Goal: Task Accomplishment & Management: Manage account settings

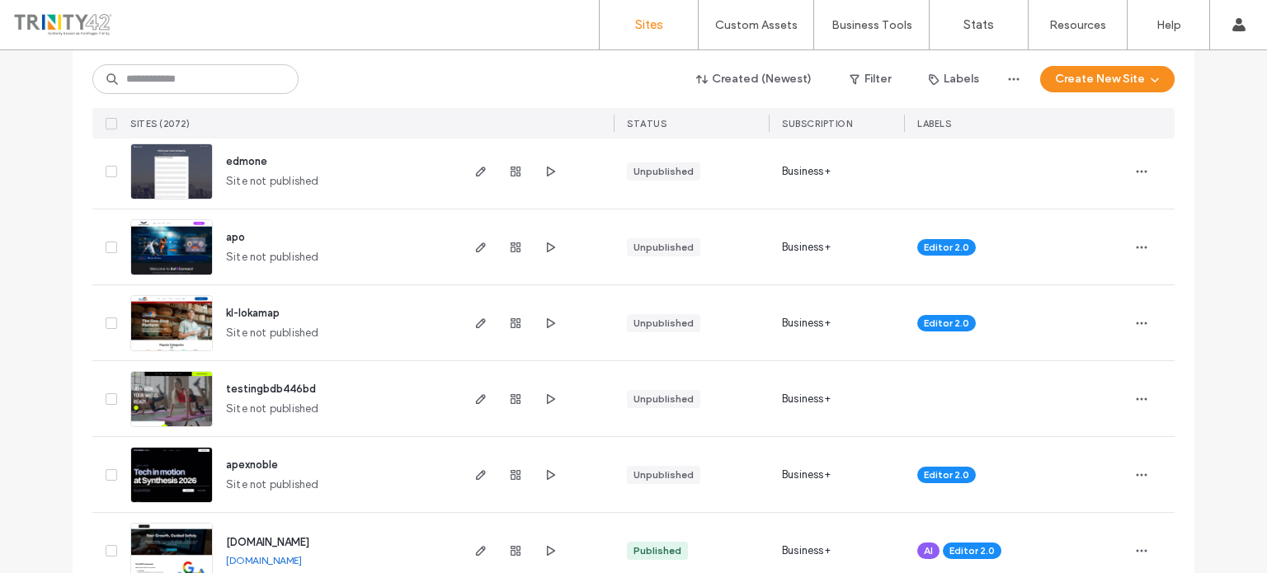
scroll to position [825, 0]
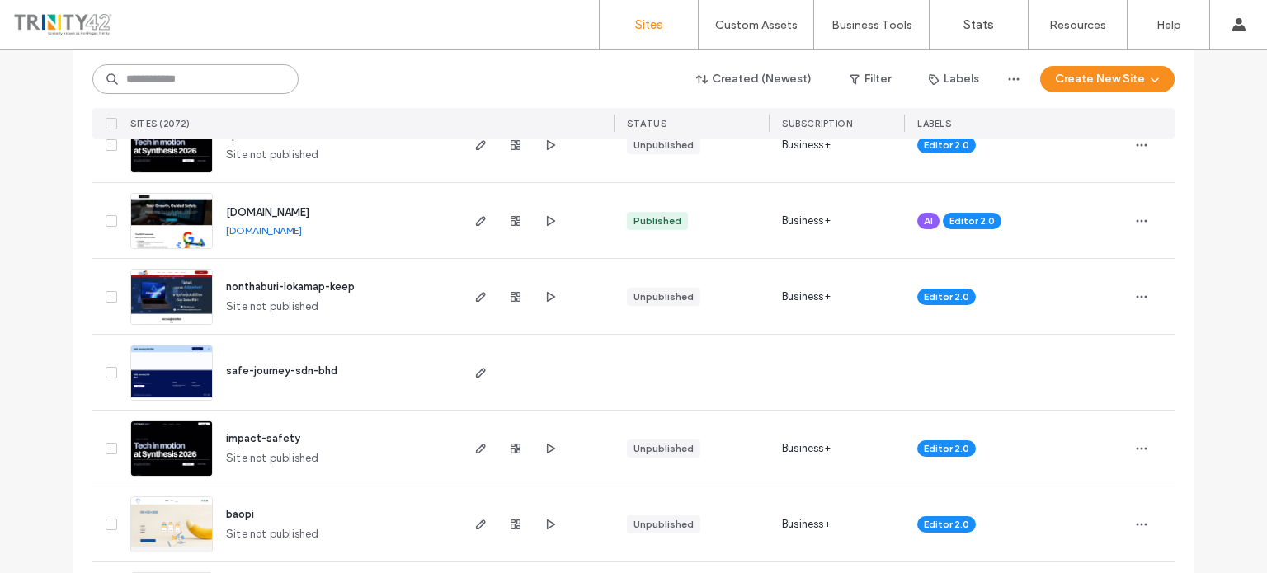
click at [261, 80] on input at bounding box center [195, 79] width 206 height 30
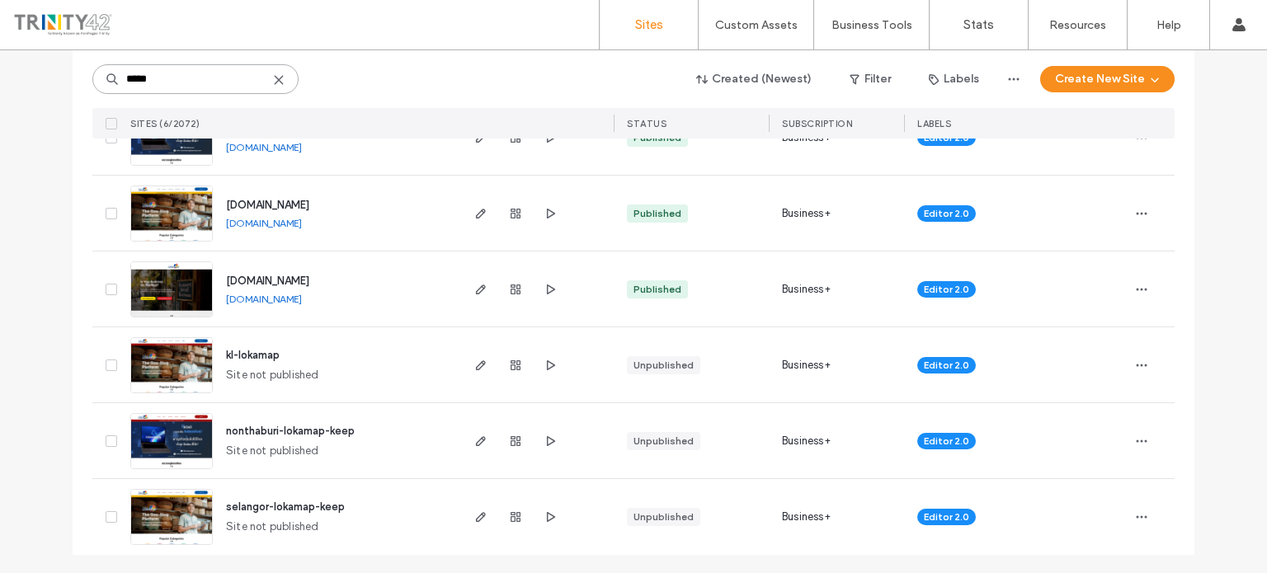
scroll to position [226, 0]
type input "*****"
click at [474, 517] on icon "button" at bounding box center [480, 516] width 13 height 13
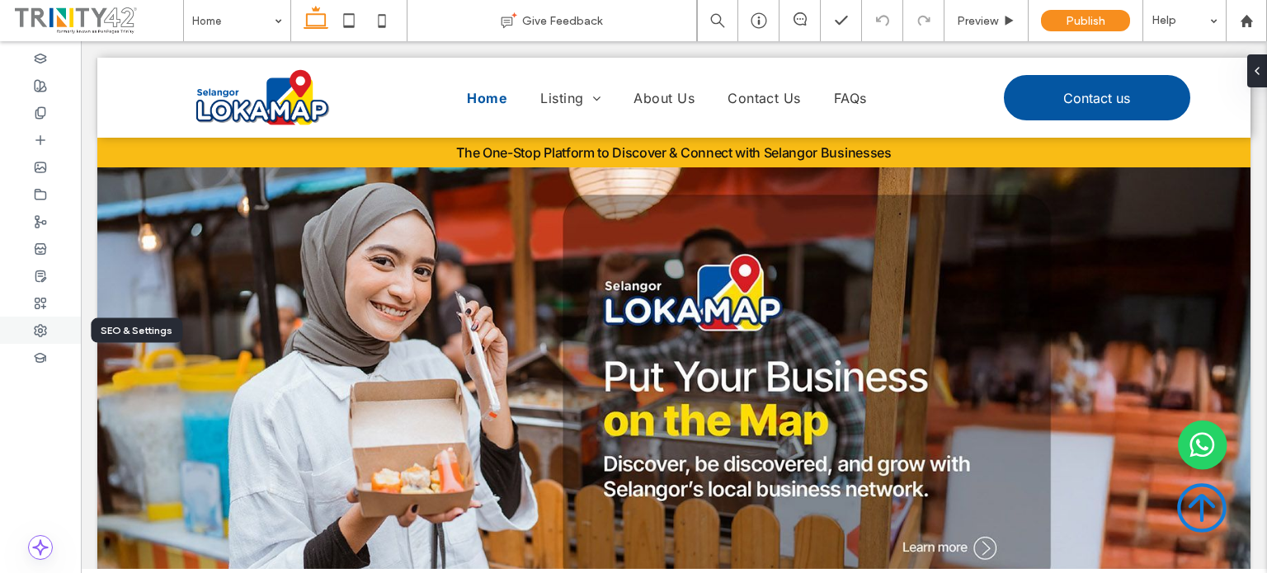
click at [59, 336] on div at bounding box center [40, 330] width 81 height 27
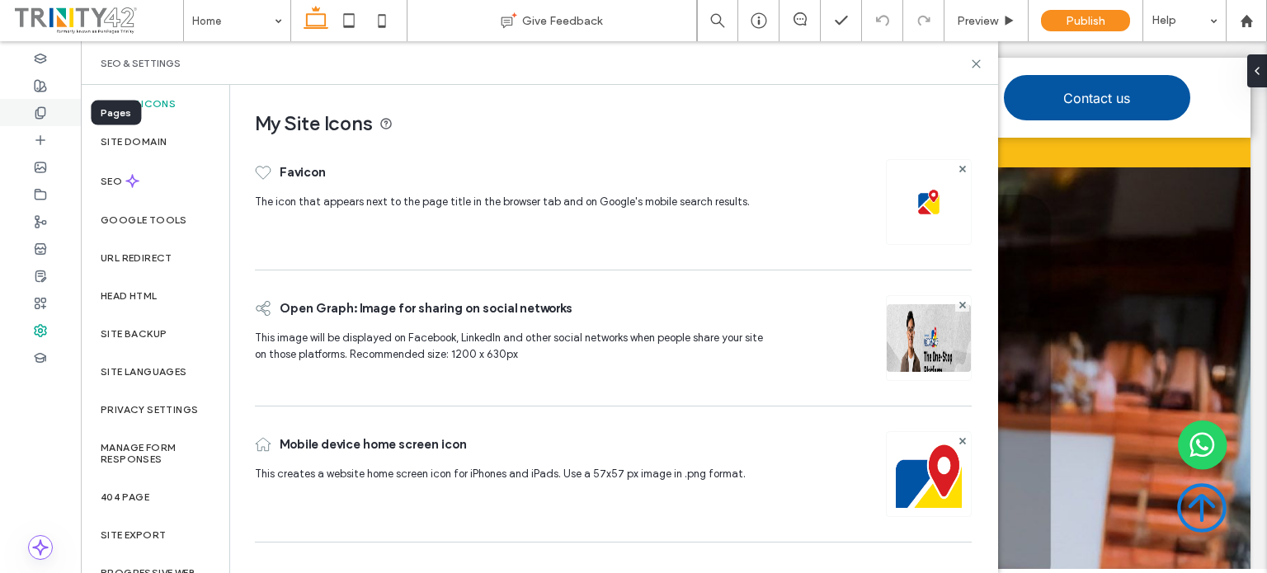
click at [36, 115] on use at bounding box center [39, 112] width 9 height 11
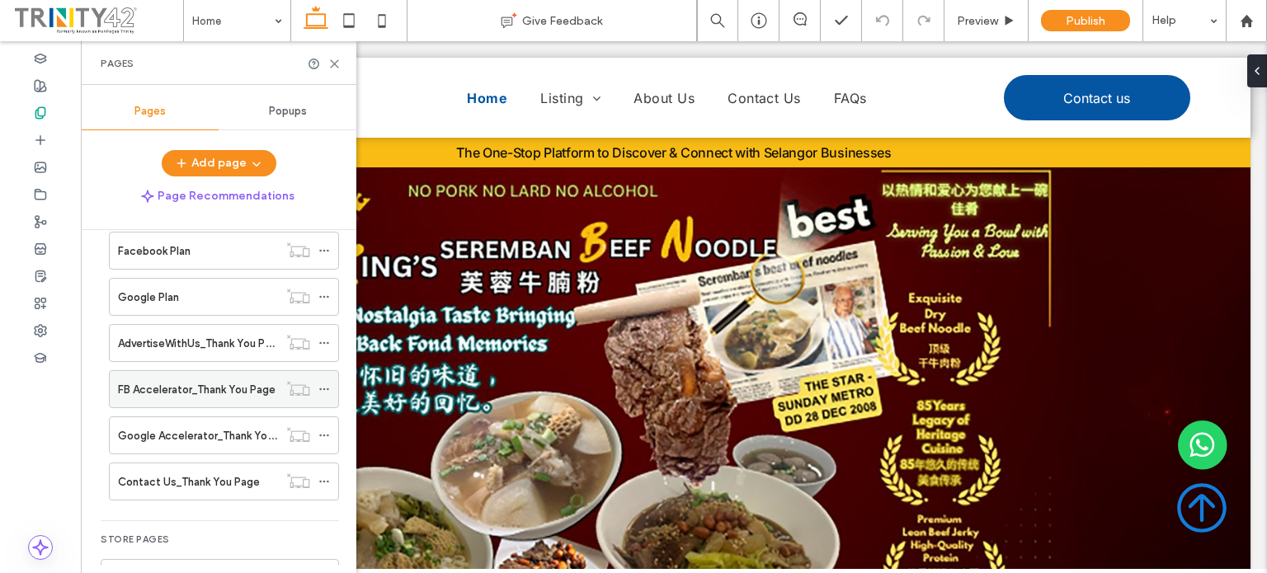
scroll to position [495, 0]
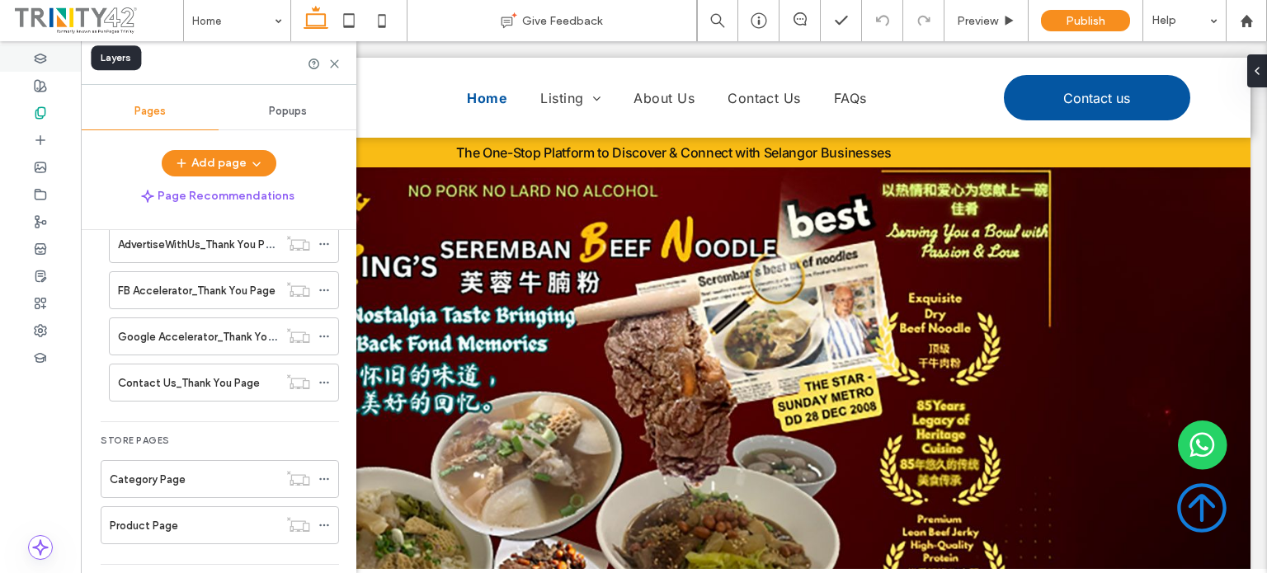
click at [39, 55] on icon at bounding box center [40, 58] width 13 height 13
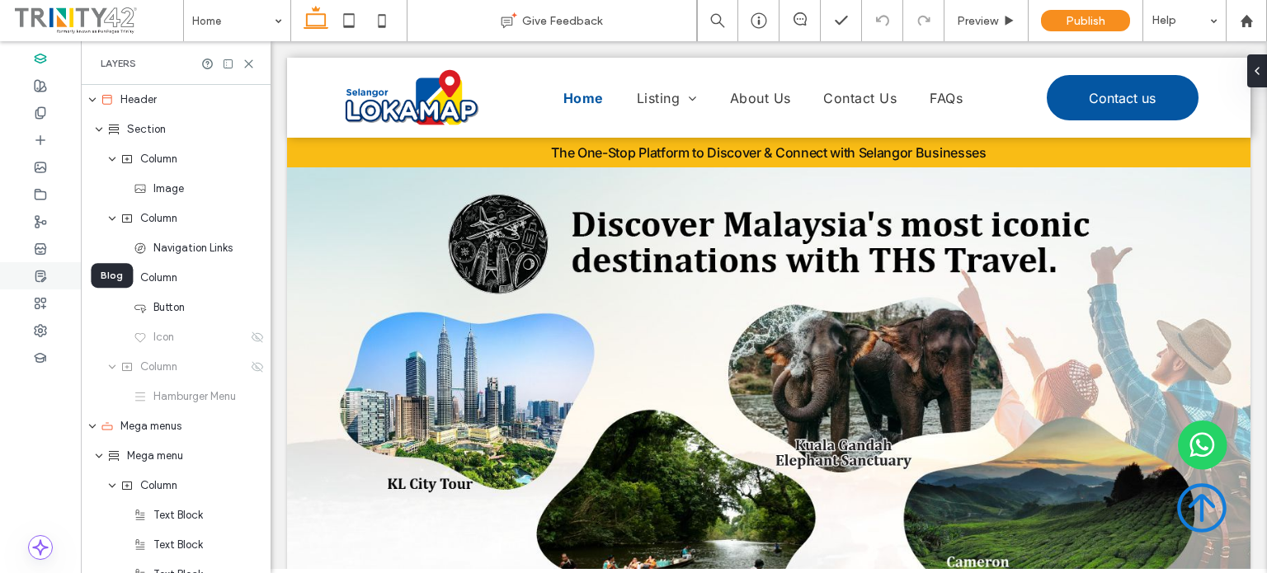
click at [45, 278] on use at bounding box center [40, 276] width 10 height 11
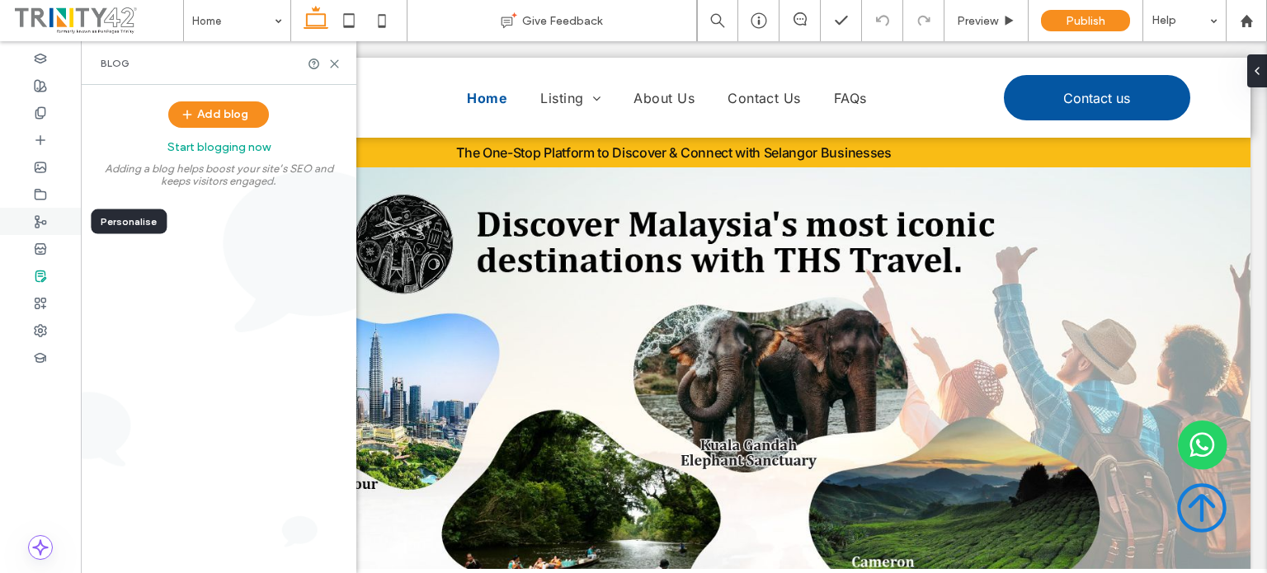
click at [45, 219] on icon at bounding box center [40, 221] width 13 height 13
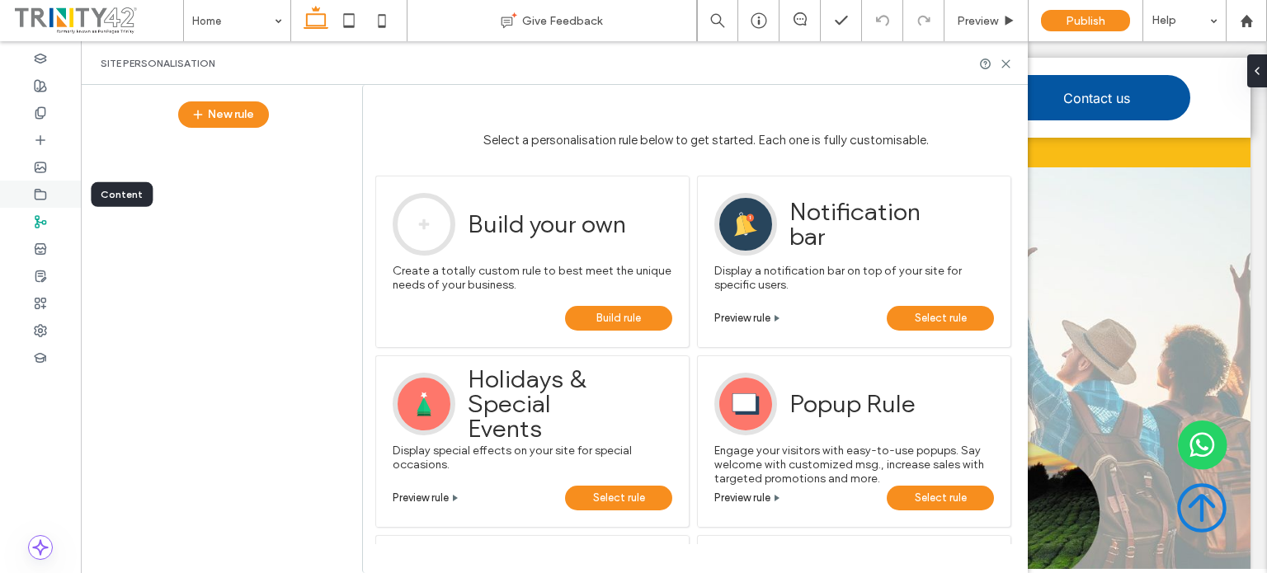
click at [53, 197] on div at bounding box center [40, 194] width 81 height 27
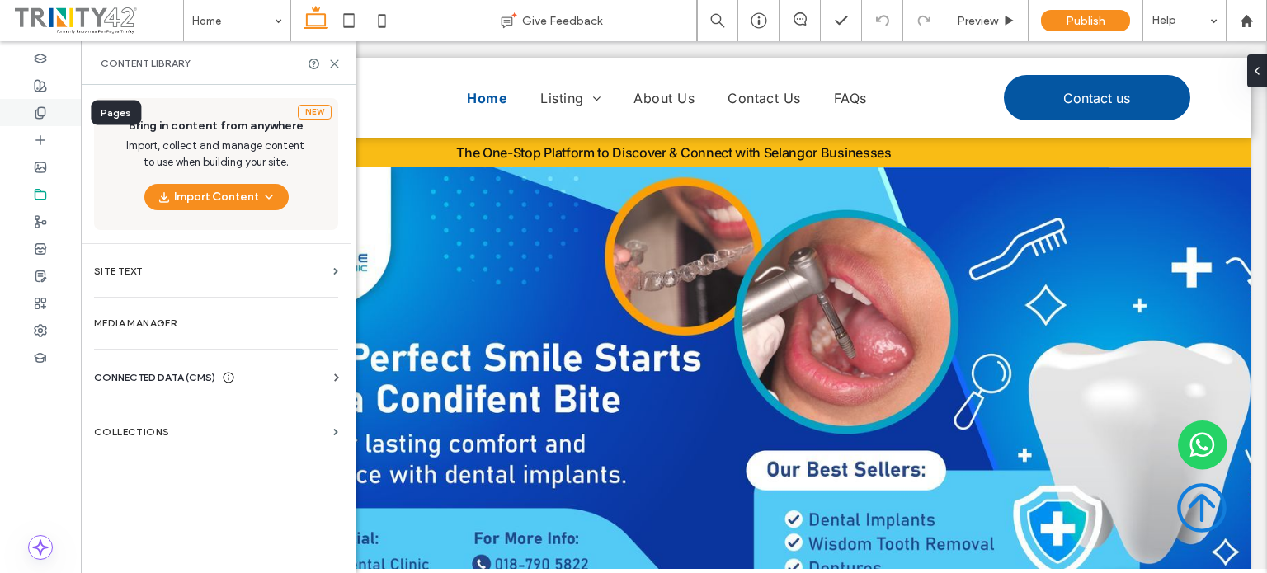
click at [49, 108] on div at bounding box center [40, 112] width 81 height 27
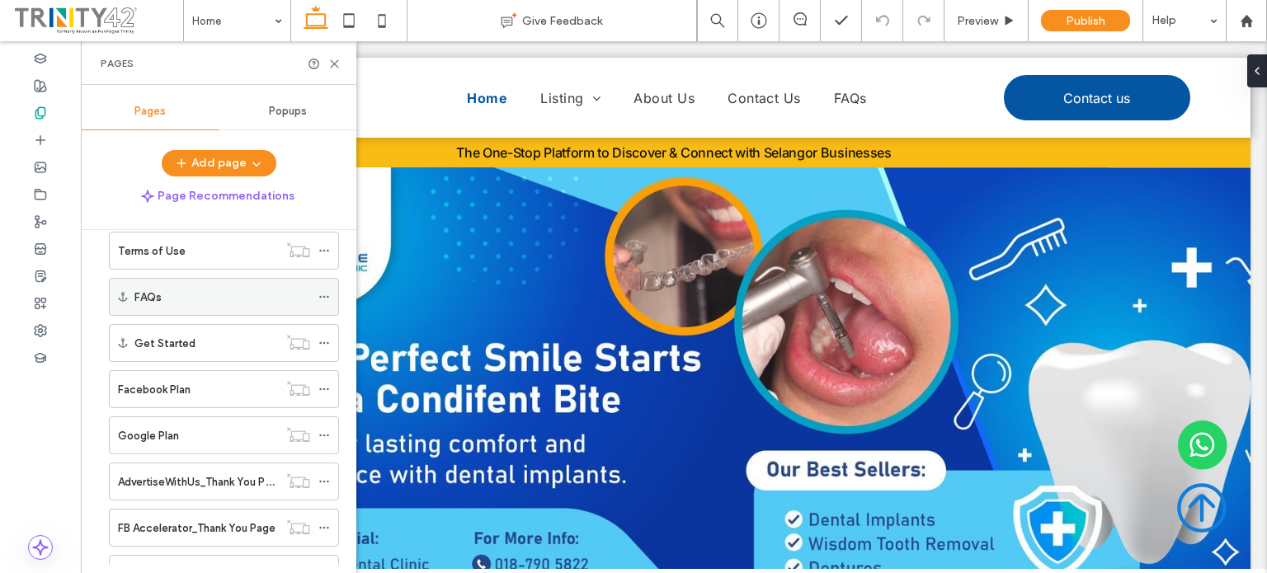
scroll to position [247, 0]
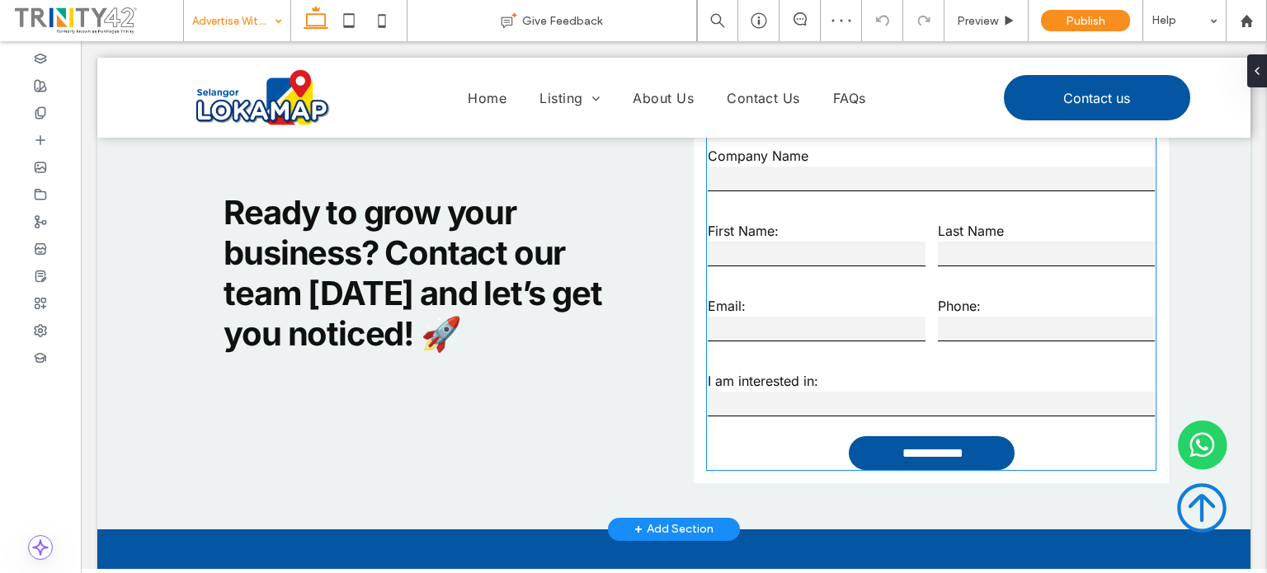
scroll to position [2144, 0]
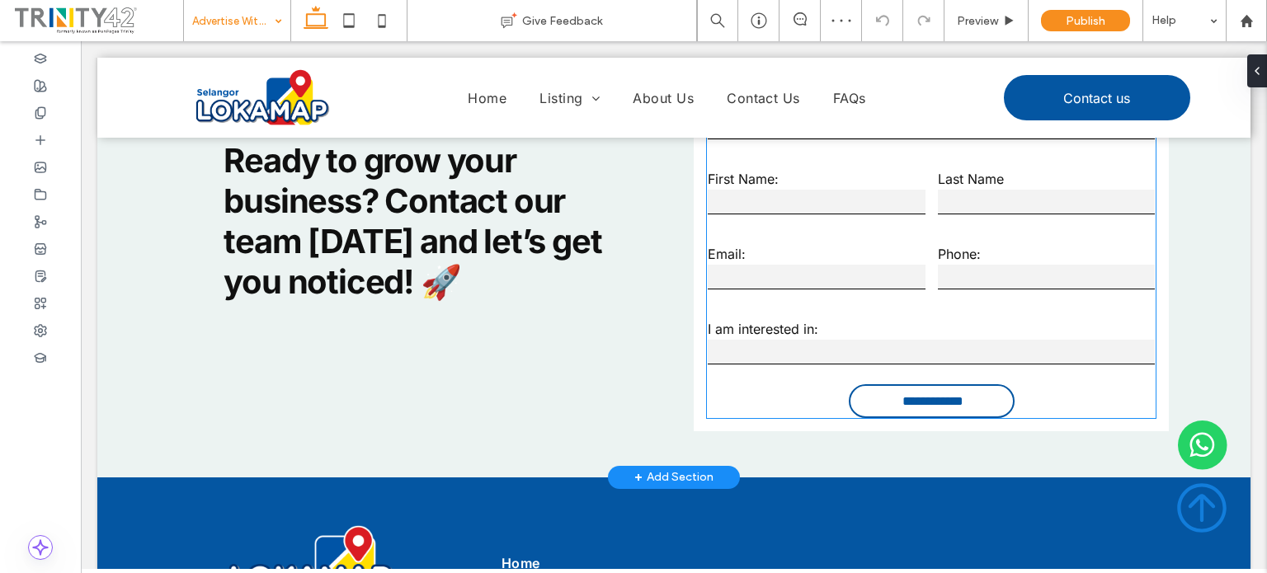
click at [897, 388] on input "**********" at bounding box center [933, 401] width 159 height 31
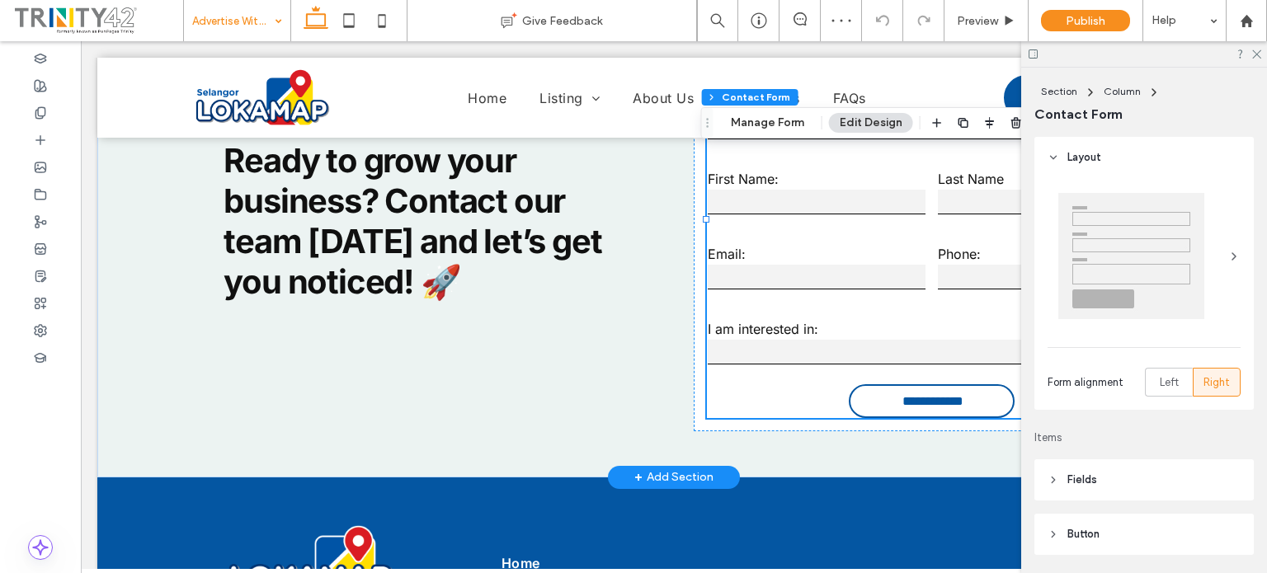
type input "**"
type input "*"
type input "***"
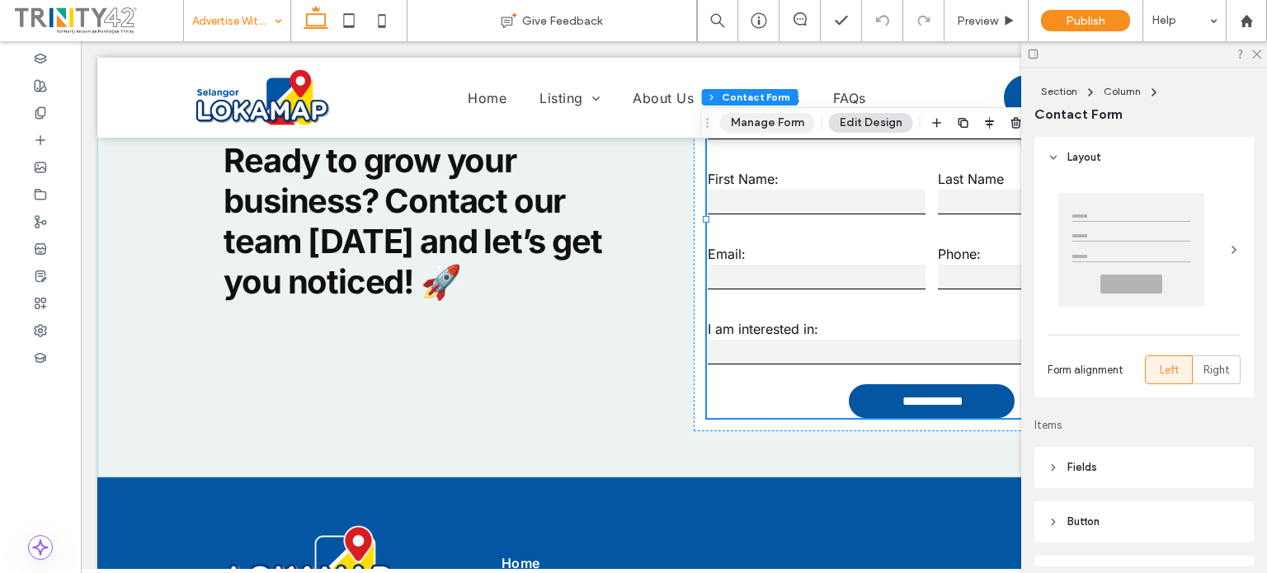
click at [770, 128] on button "Manage Form" at bounding box center [767, 123] width 95 height 20
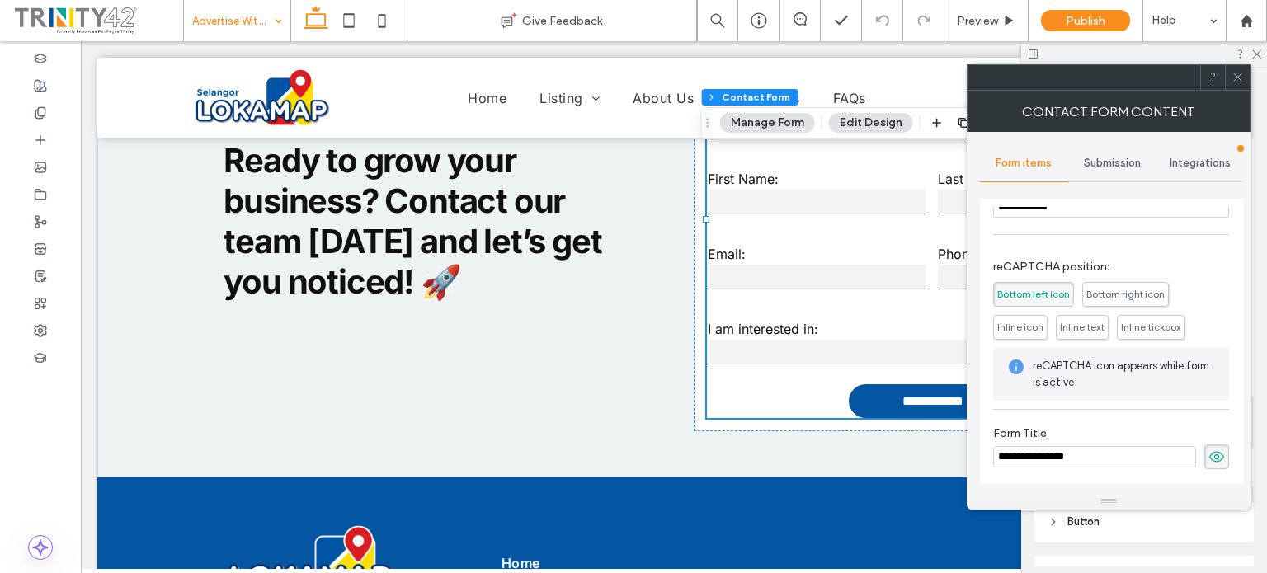
scroll to position [416, 0]
click at [1125, 158] on span "Submission" at bounding box center [1112, 163] width 57 height 13
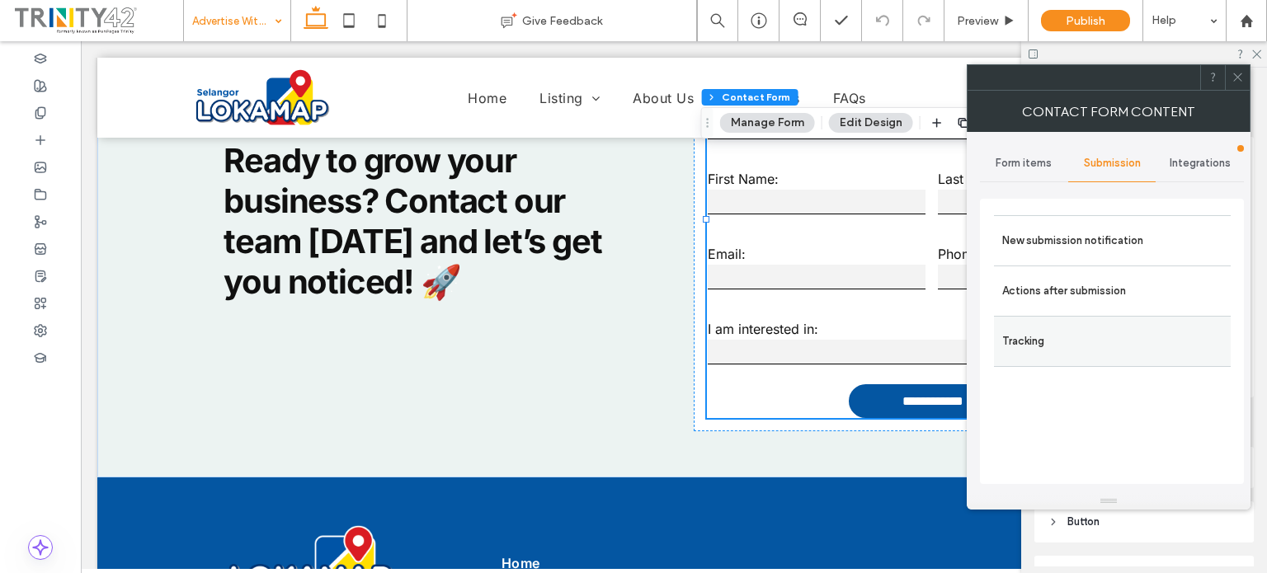
click at [1069, 345] on label "Tracking" at bounding box center [1112, 341] width 220 height 33
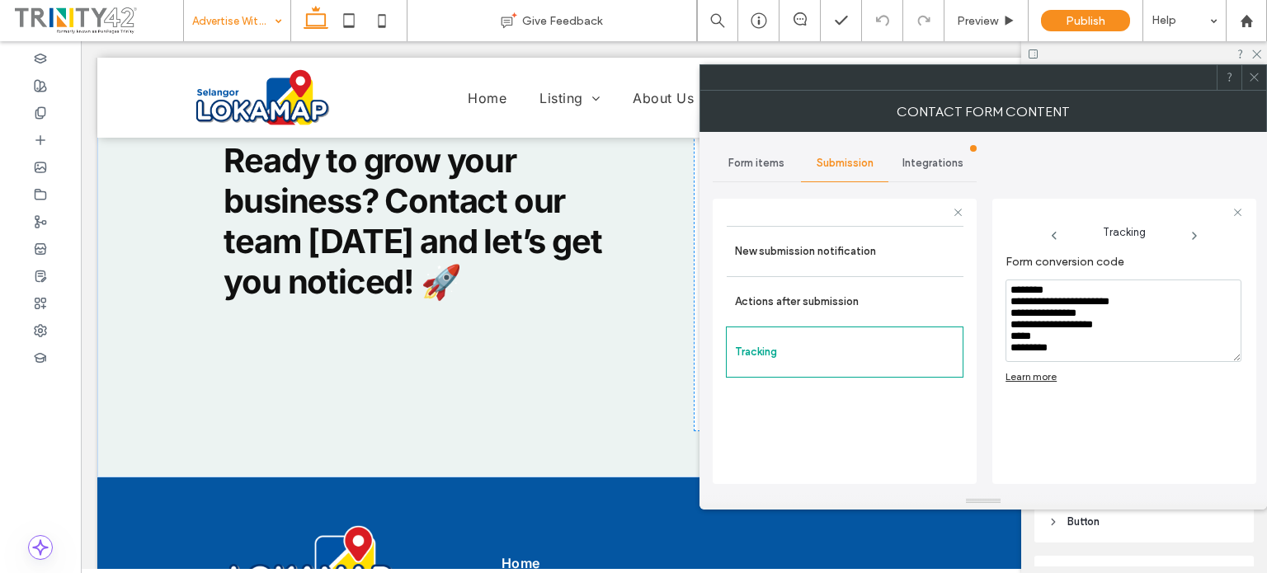
scroll to position [7, 0]
drag, startPoint x: 1011, startPoint y: 290, endPoint x: 1093, endPoint y: 487, distance: 212.6
click at [1092, 491] on div "**********" at bounding box center [1124, 339] width 264 height 307
click at [1104, 432] on div "Form conversion code Learn more" at bounding box center [1123, 357] width 236 height 221
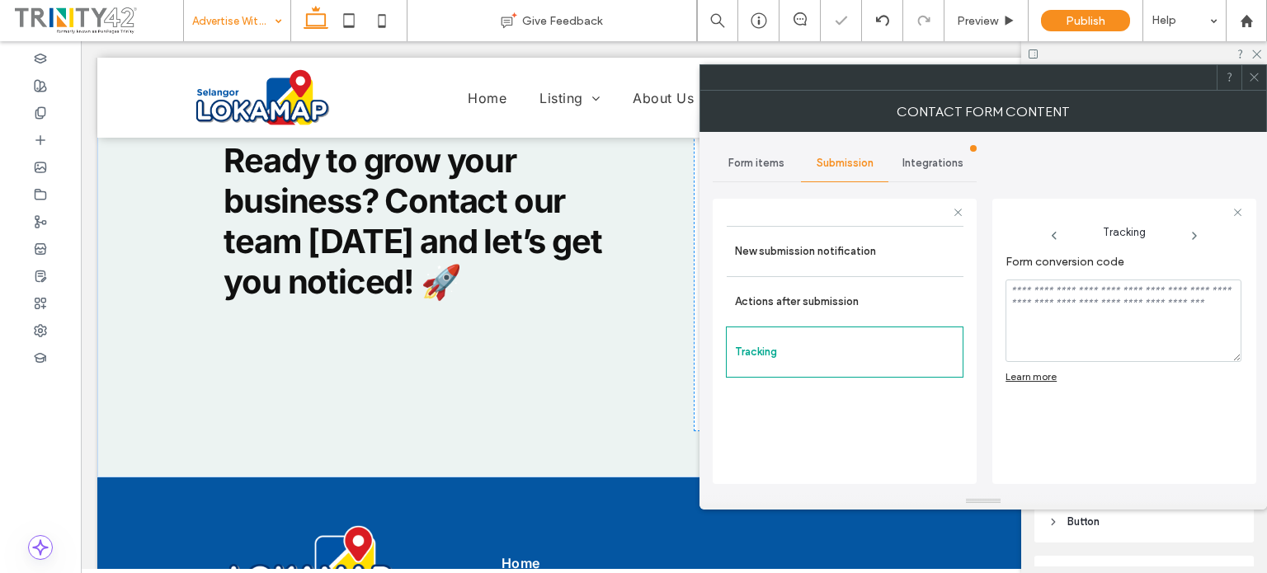
click at [920, 171] on div "Integrations" at bounding box center [932, 163] width 88 height 36
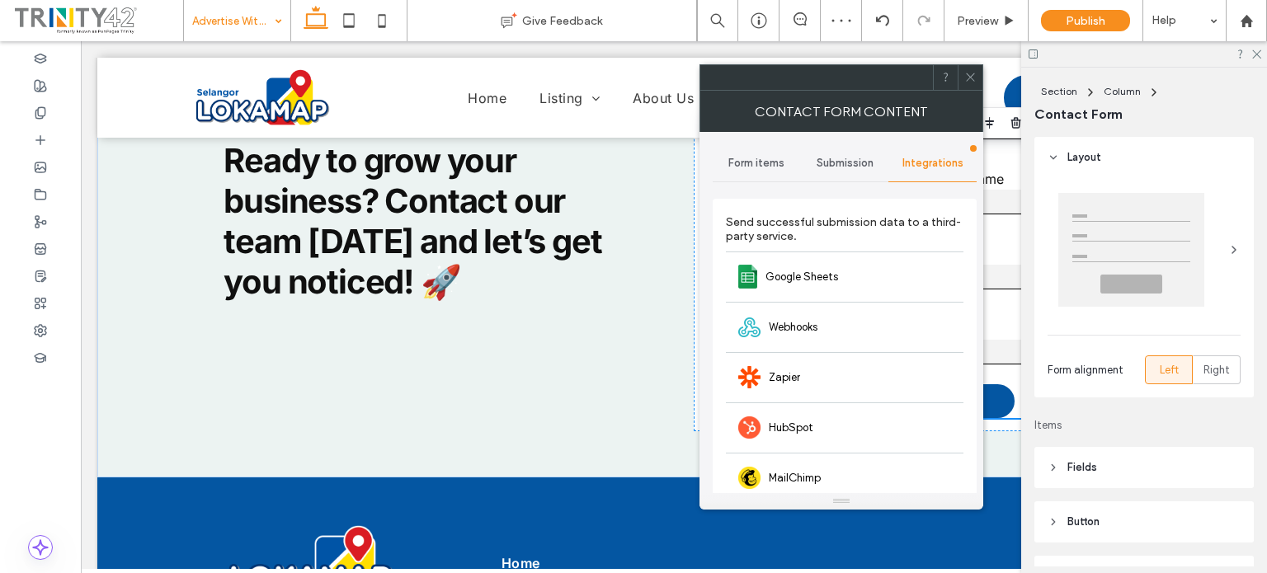
click at [966, 73] on icon at bounding box center [970, 77] width 12 height 12
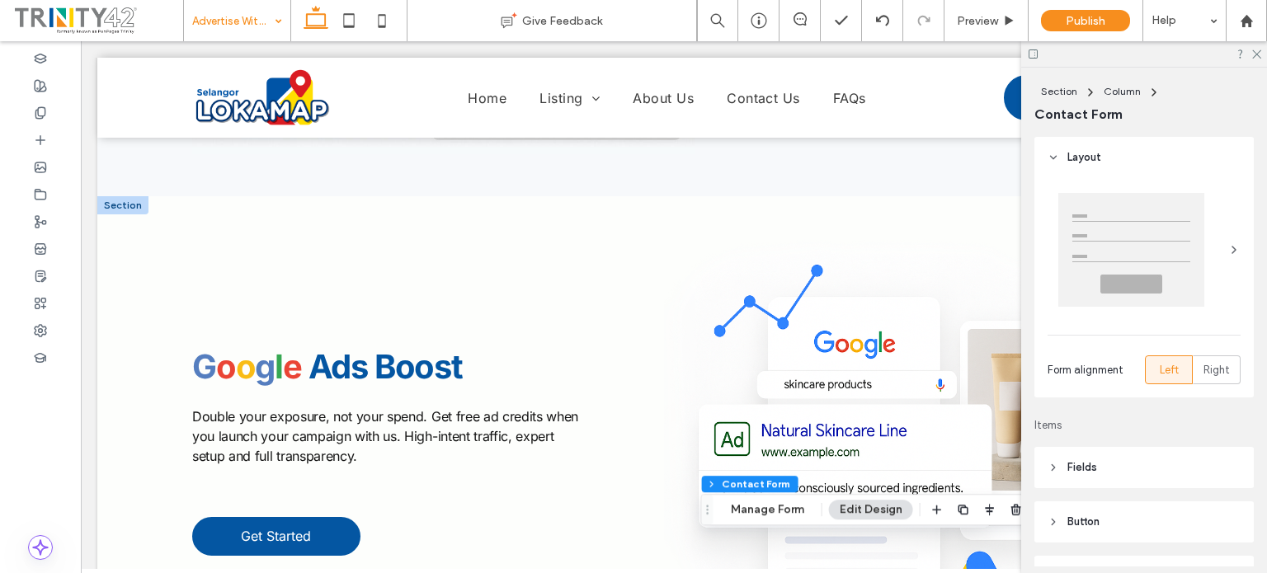
scroll to position [1402, 0]
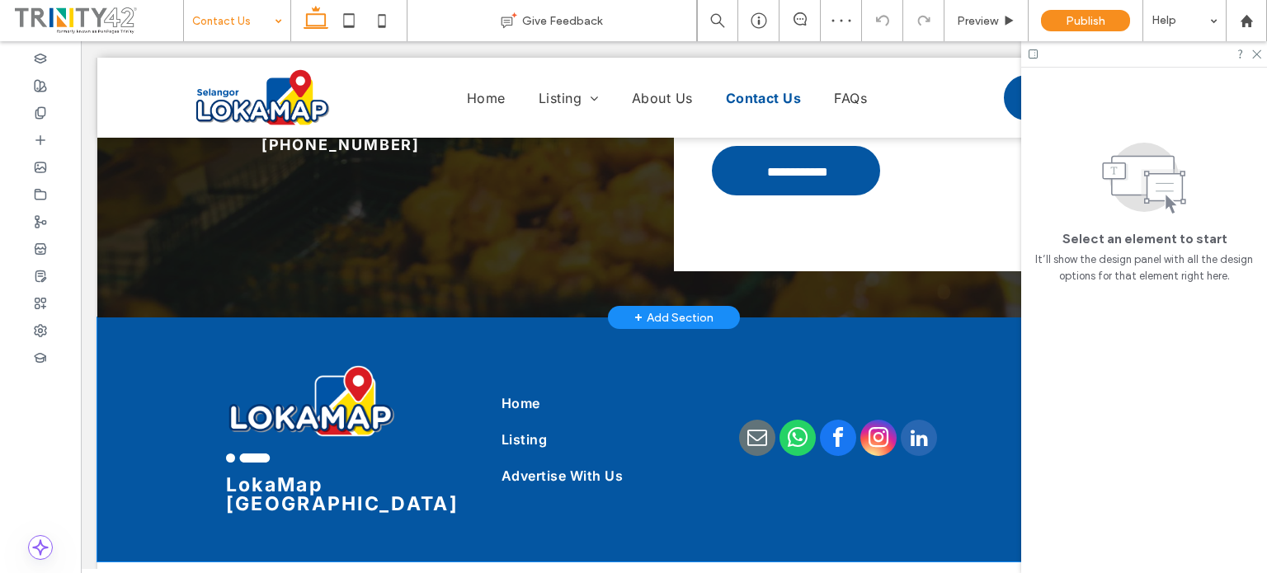
scroll to position [389, 0]
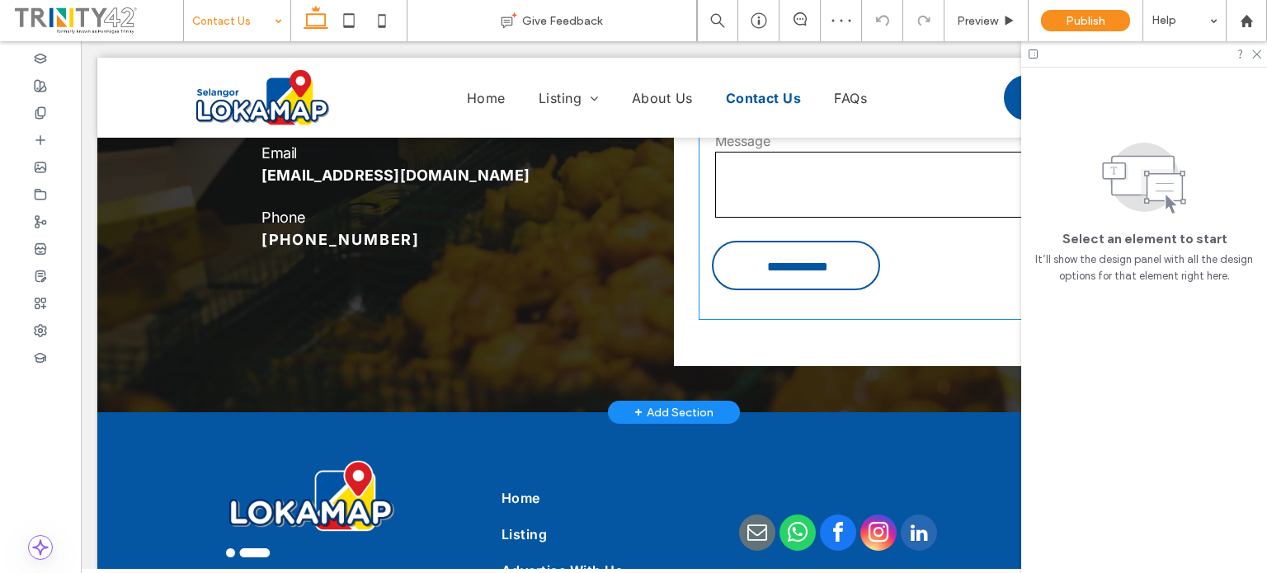
click at [791, 253] on input "**********" at bounding box center [798, 267] width 162 height 31
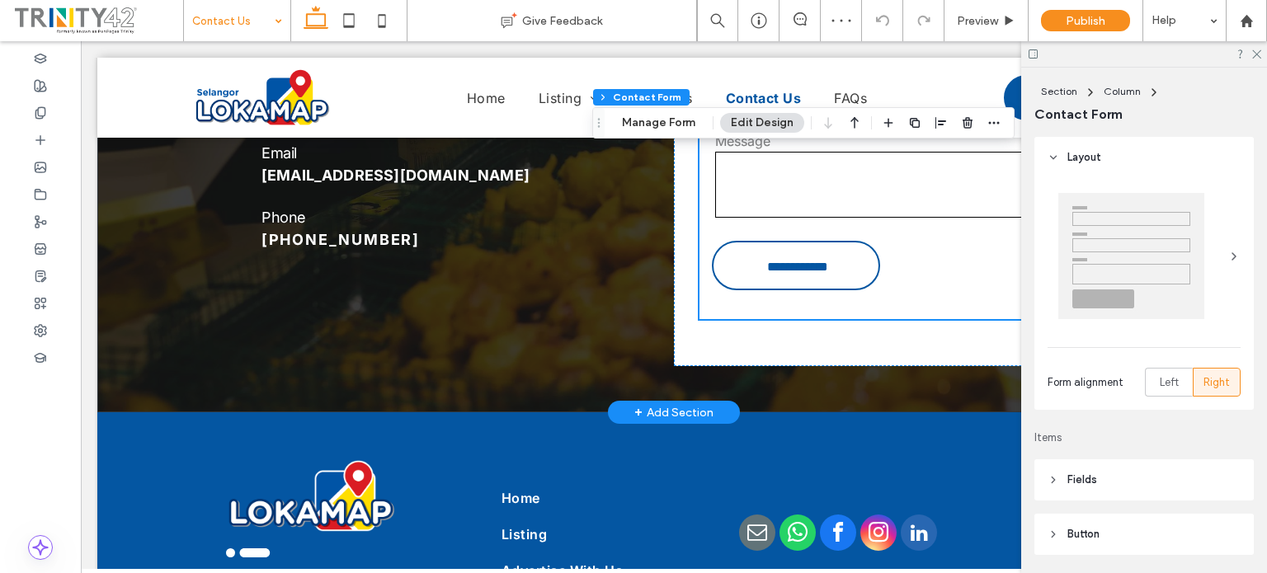
type input "*"
type input "***"
type input "*"
type input "***"
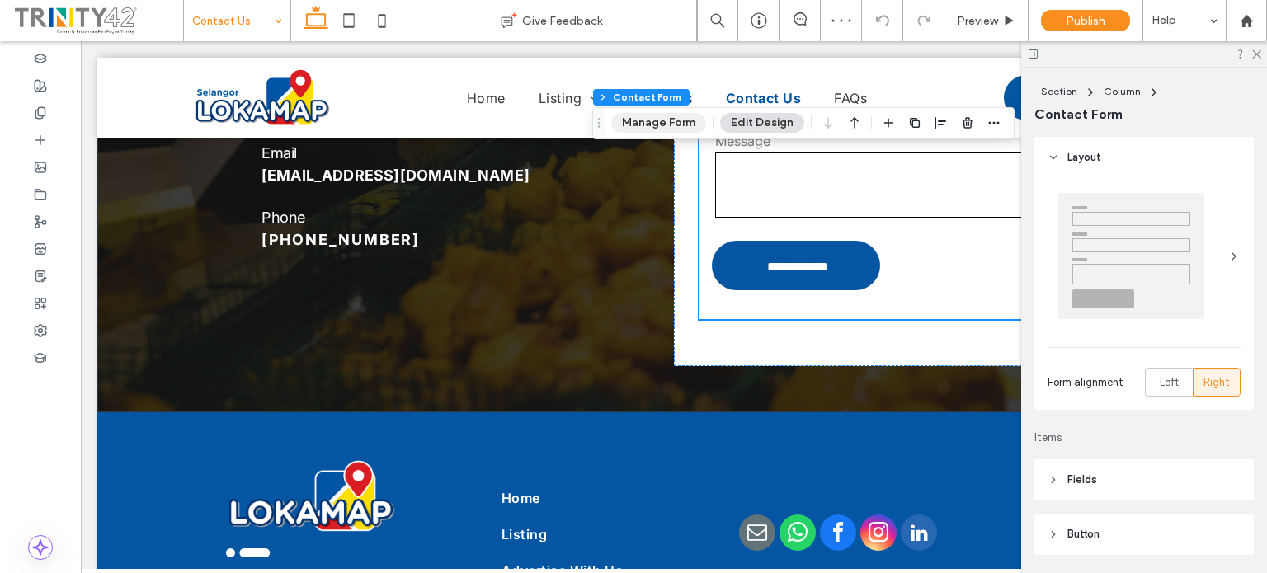
click at [652, 115] on button "Manage Form" at bounding box center [658, 123] width 95 height 20
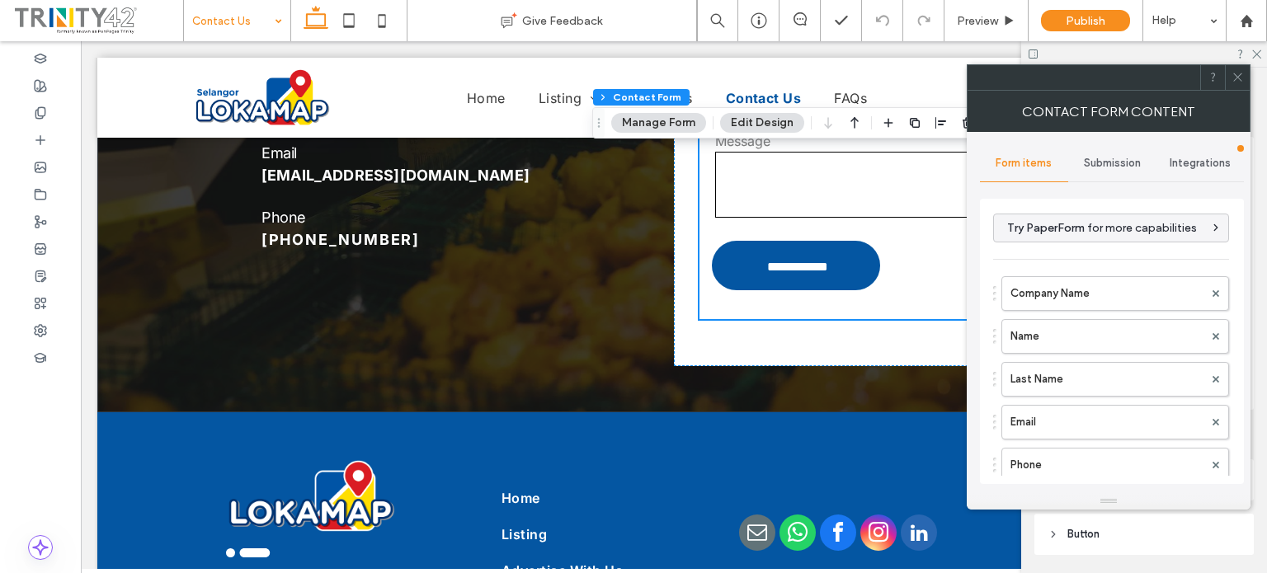
click at [1108, 175] on div "Submission" at bounding box center [1112, 163] width 88 height 36
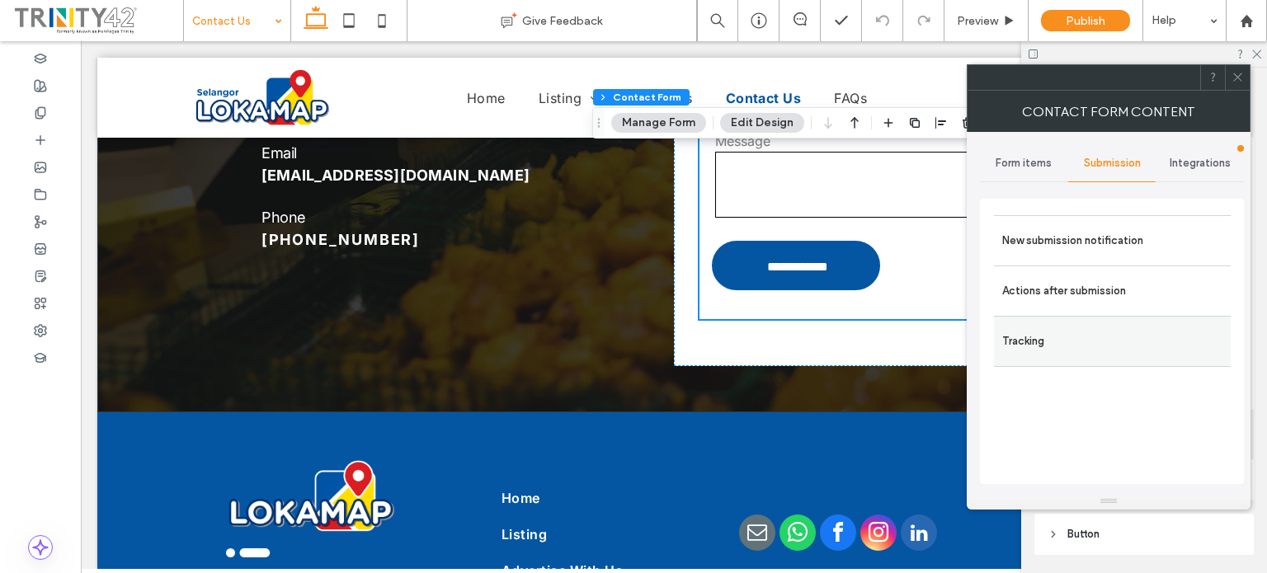
click at [1085, 317] on div "Tracking" at bounding box center [1112, 341] width 237 height 51
click at [1050, 351] on label "Tracking" at bounding box center [1112, 341] width 220 height 33
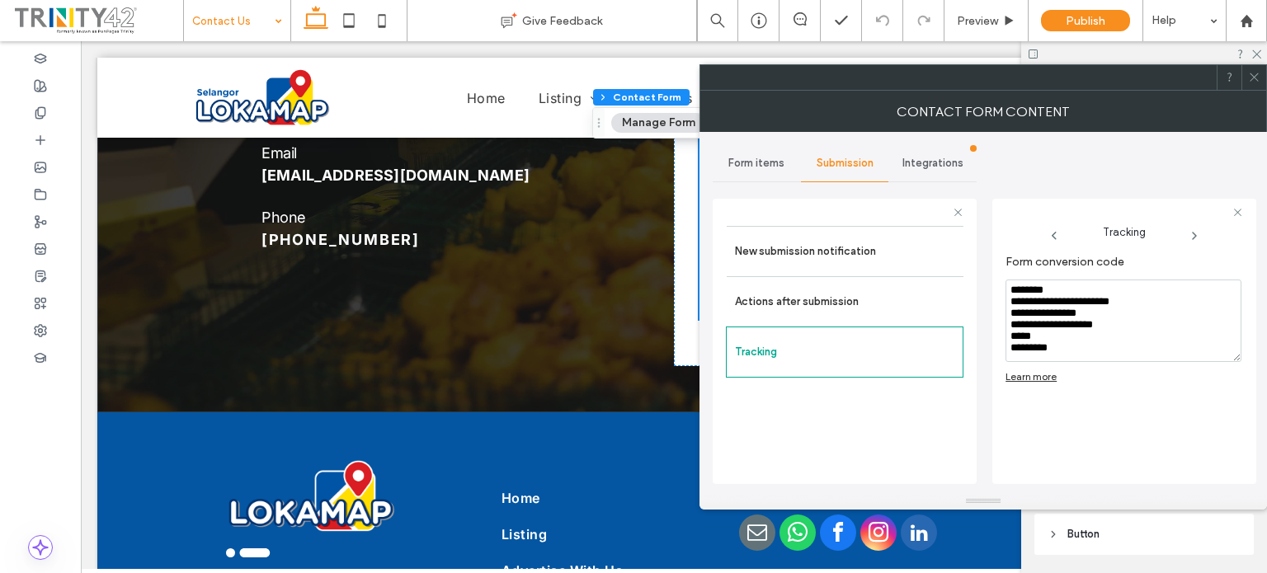
scroll to position [7, 0]
drag, startPoint x: 1009, startPoint y: 288, endPoint x: 1139, endPoint y: 487, distance: 237.7
click at [1141, 491] on div "**********" at bounding box center [1124, 339] width 264 height 307
click at [1059, 484] on div "Form conversion code Learn more" at bounding box center [1124, 366] width 238 height 239
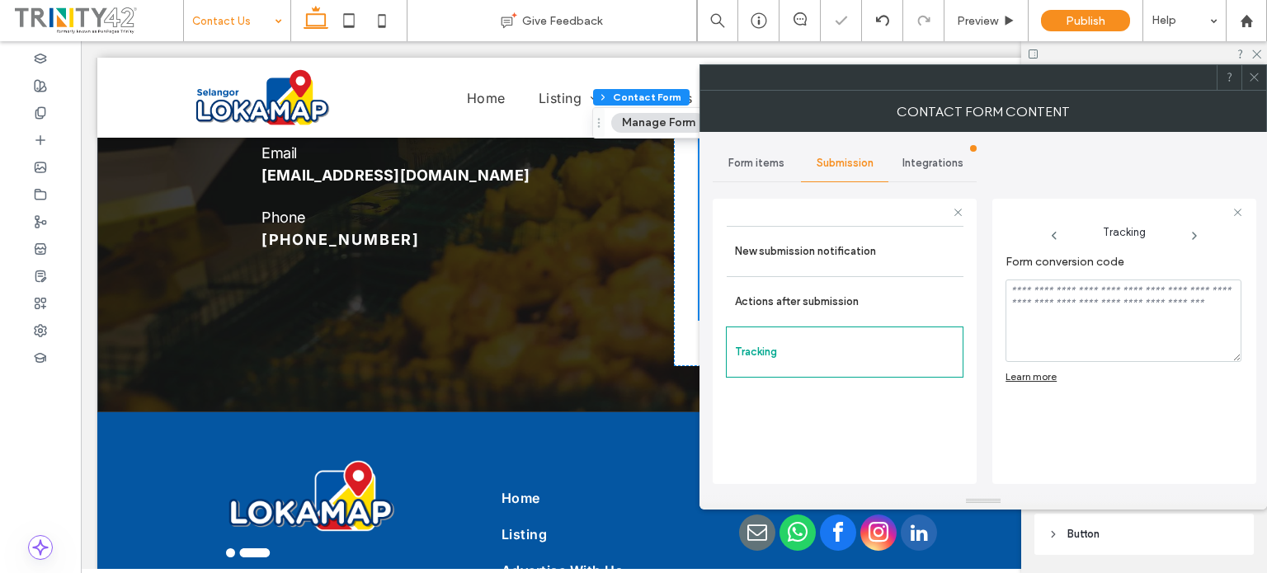
drag, startPoint x: 1115, startPoint y: 154, endPoint x: 1099, endPoint y: 156, distance: 16.6
click at [1110, 154] on div "Form items Submission Integrations New submission notification Actions after su…" at bounding box center [983, 312] width 541 height 361
drag, startPoint x: 827, startPoint y: 283, endPoint x: 811, endPoint y: 332, distance: 51.4
click at [826, 286] on div "Actions after submission" at bounding box center [845, 301] width 237 height 50
click at [795, 301] on label "Actions after submission" at bounding box center [845, 301] width 220 height 33
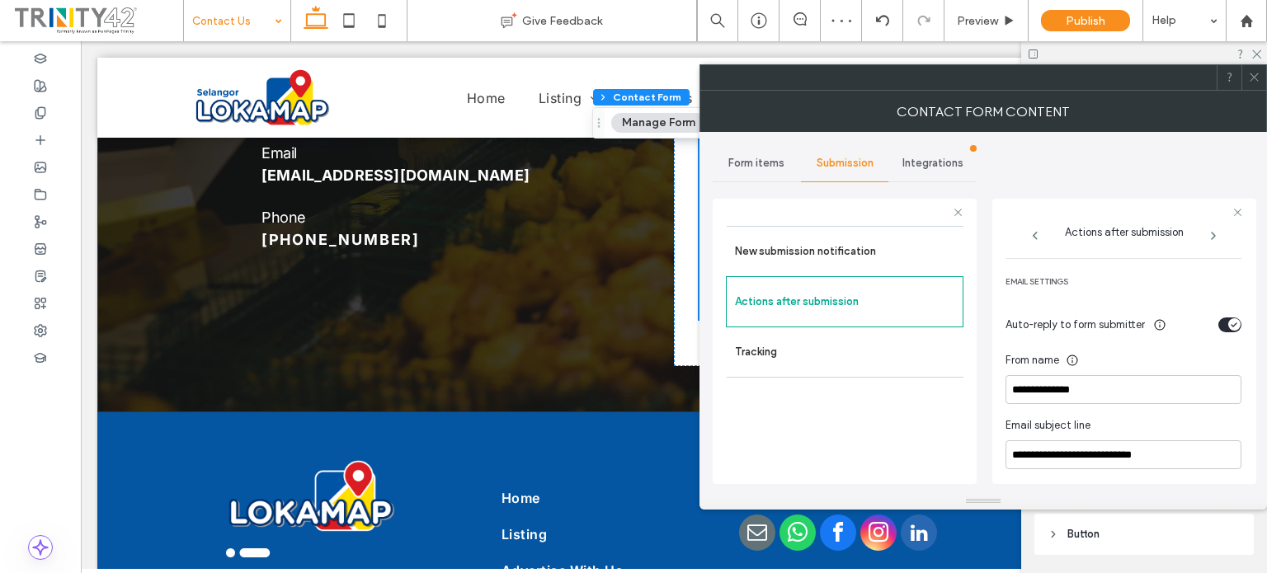
scroll to position [634, 0]
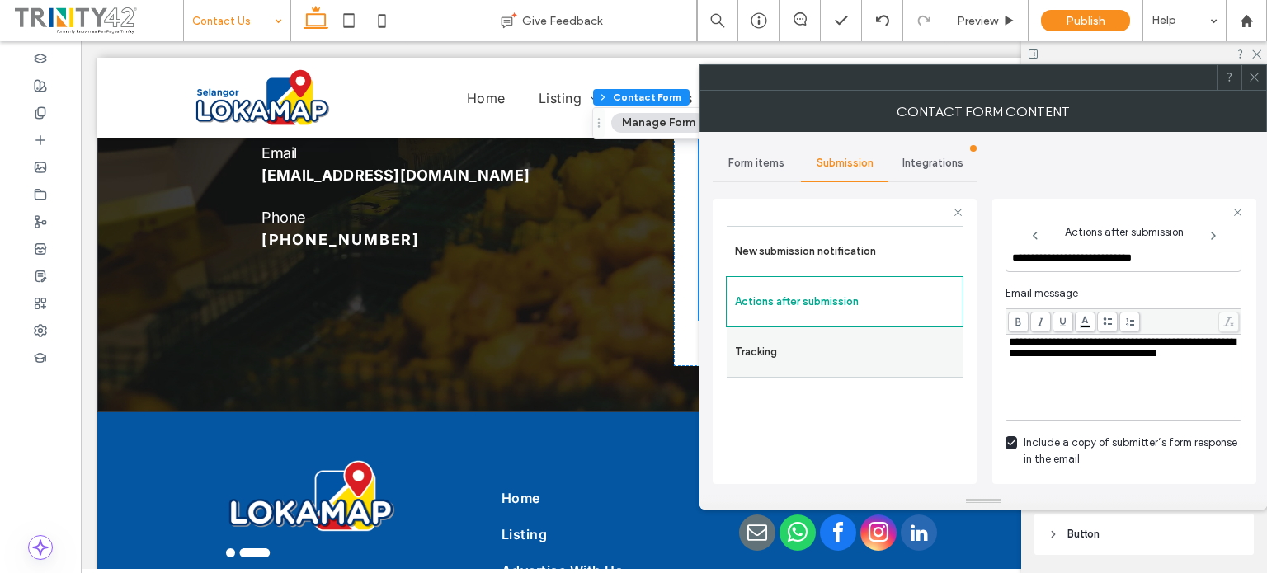
click at [822, 362] on label "Tracking" at bounding box center [845, 352] width 220 height 33
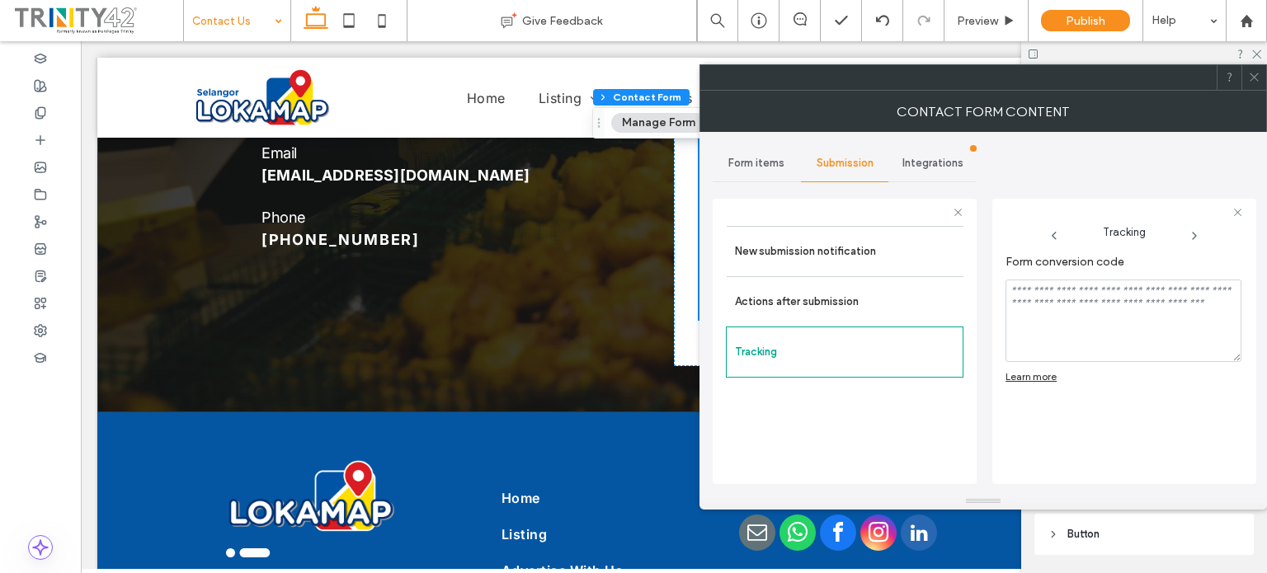
click at [1260, 84] on div at bounding box center [1253, 77] width 25 height 25
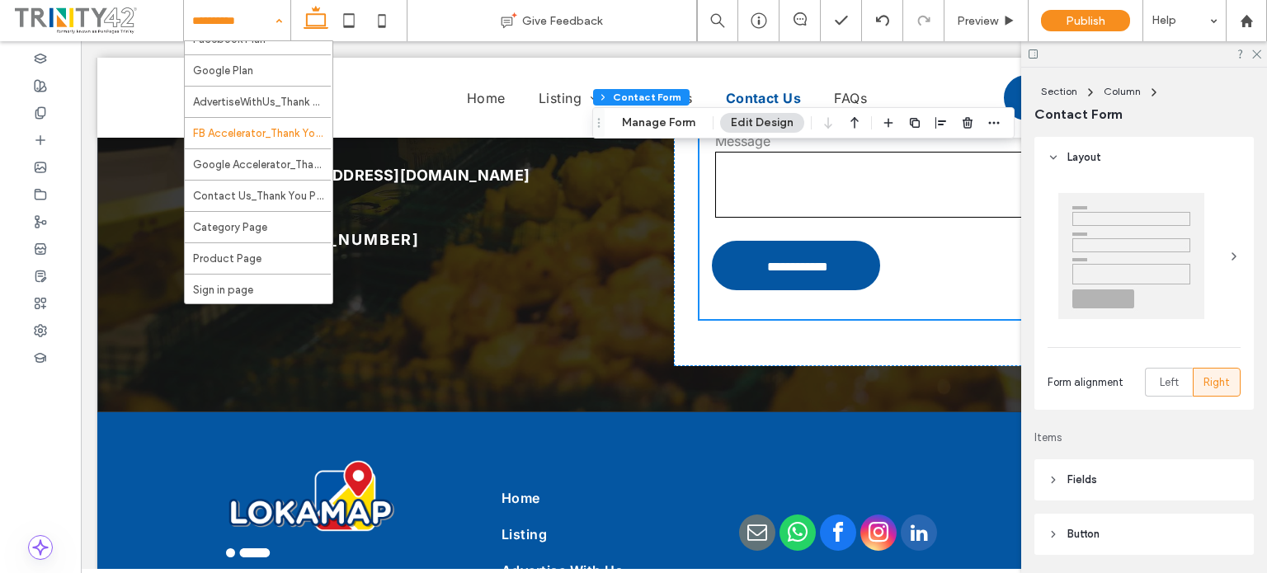
scroll to position [133, 0]
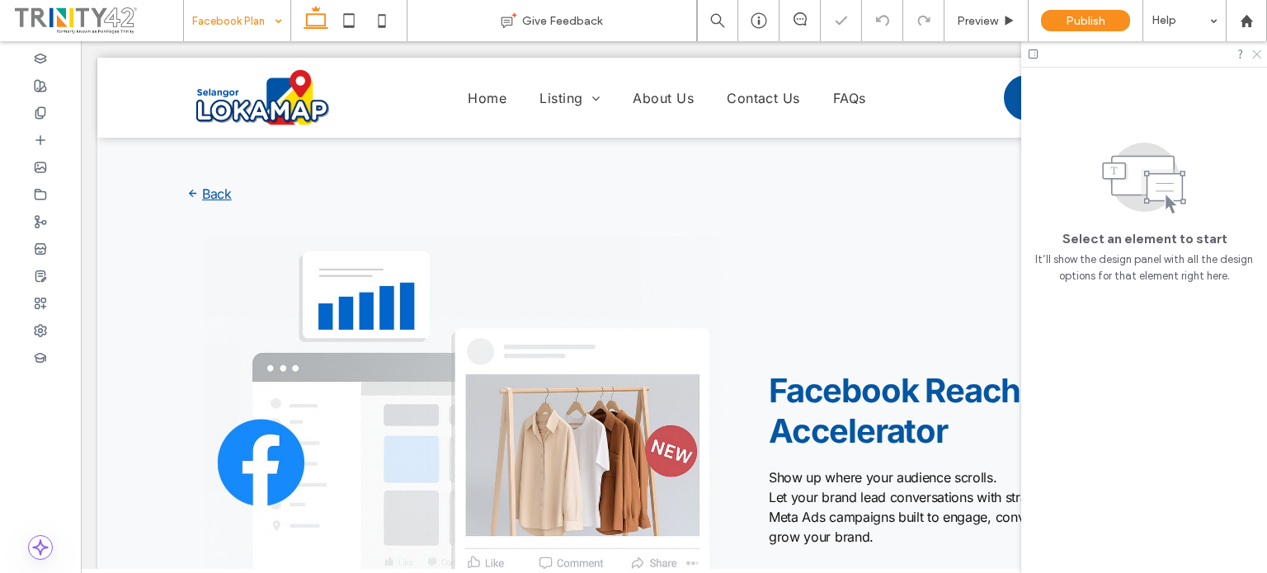
click at [1250, 49] on icon at bounding box center [1255, 53] width 11 height 11
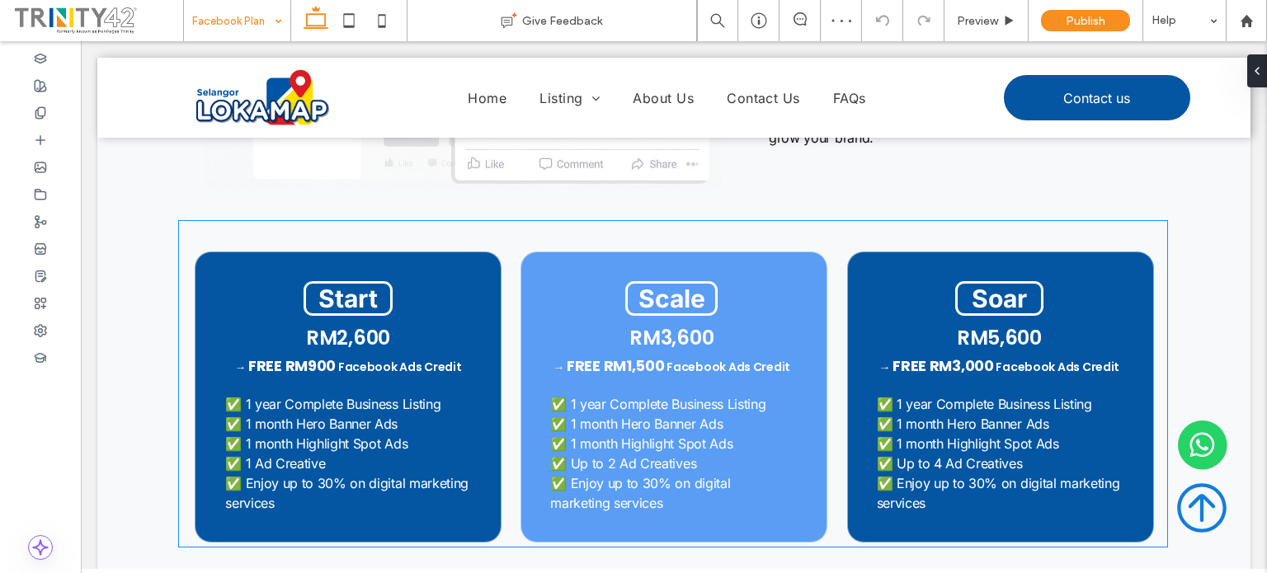
scroll to position [577, 0]
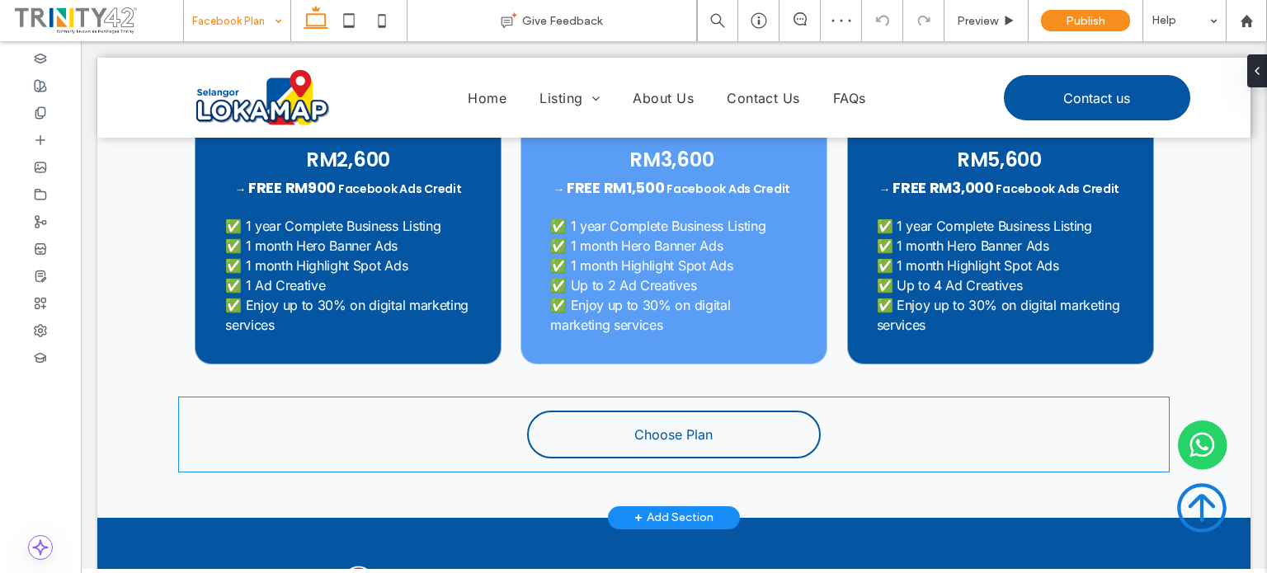
click at [635, 431] on span "Choose Plan" at bounding box center [673, 434] width 78 height 16
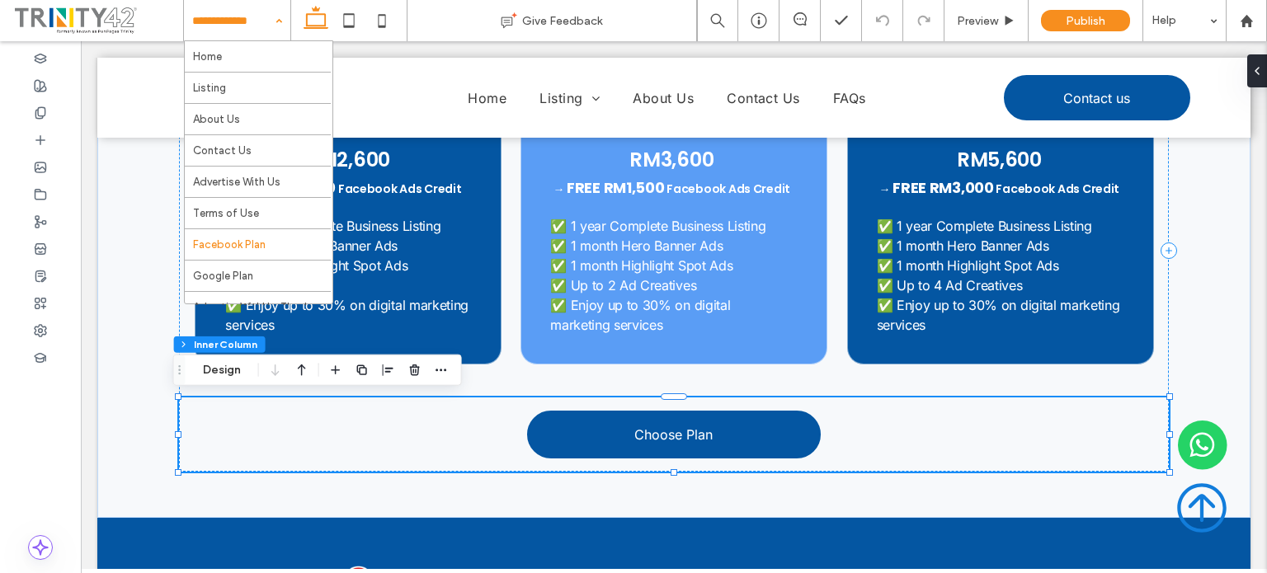
scroll to position [165, 0]
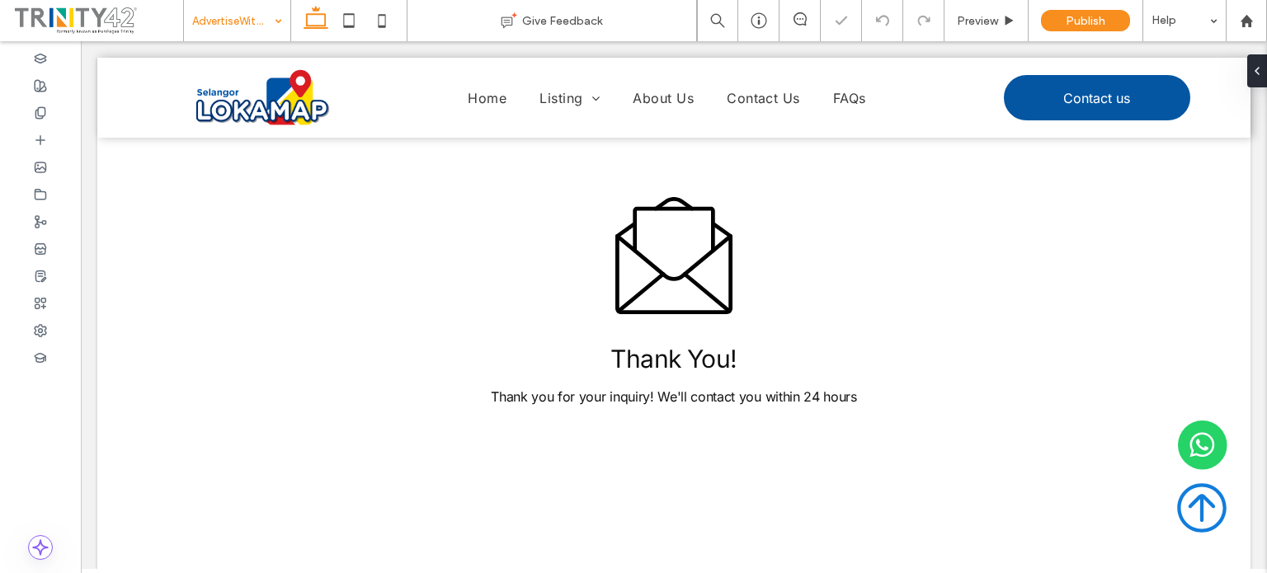
click at [234, 22] on input at bounding box center [233, 20] width 82 height 41
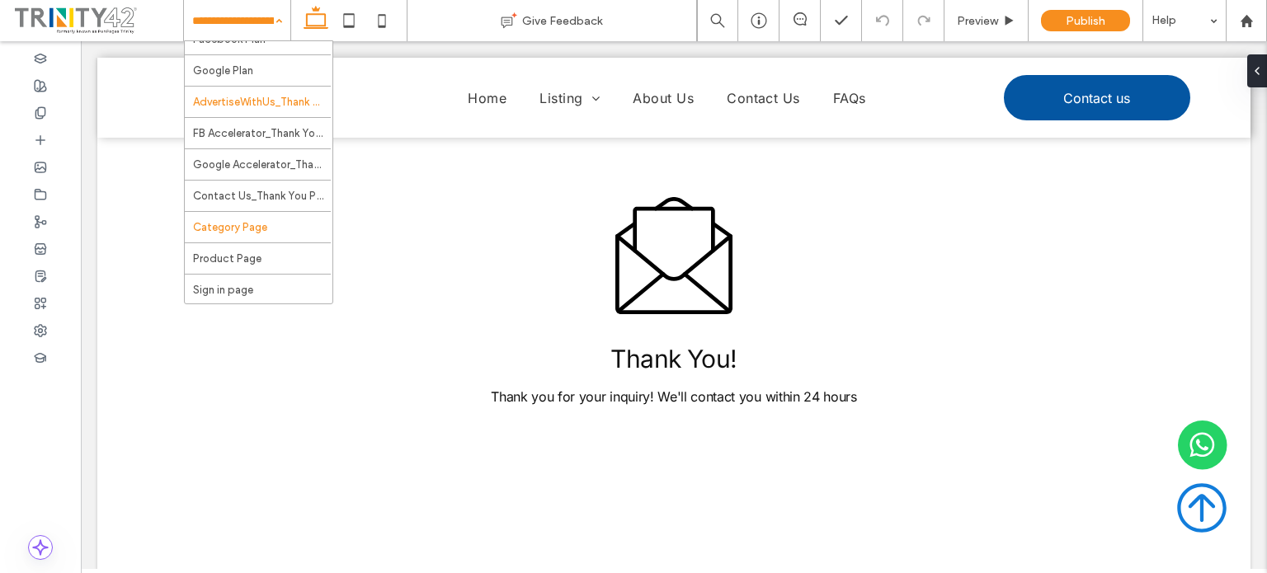
scroll to position [215, 0]
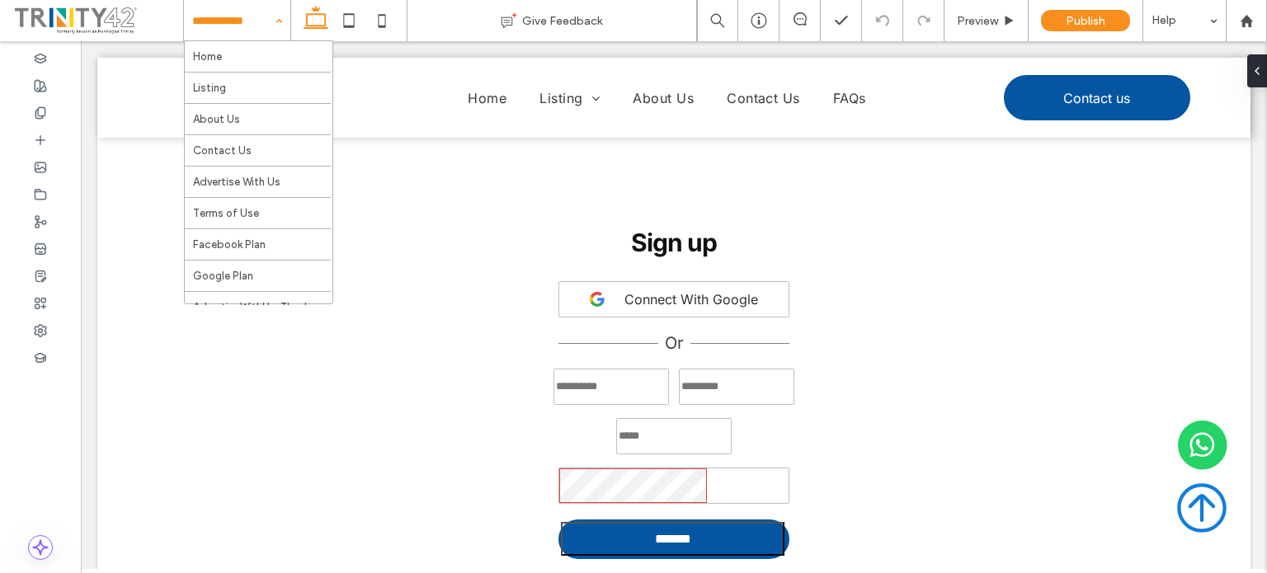
click at [238, 39] on input at bounding box center [233, 20] width 82 height 41
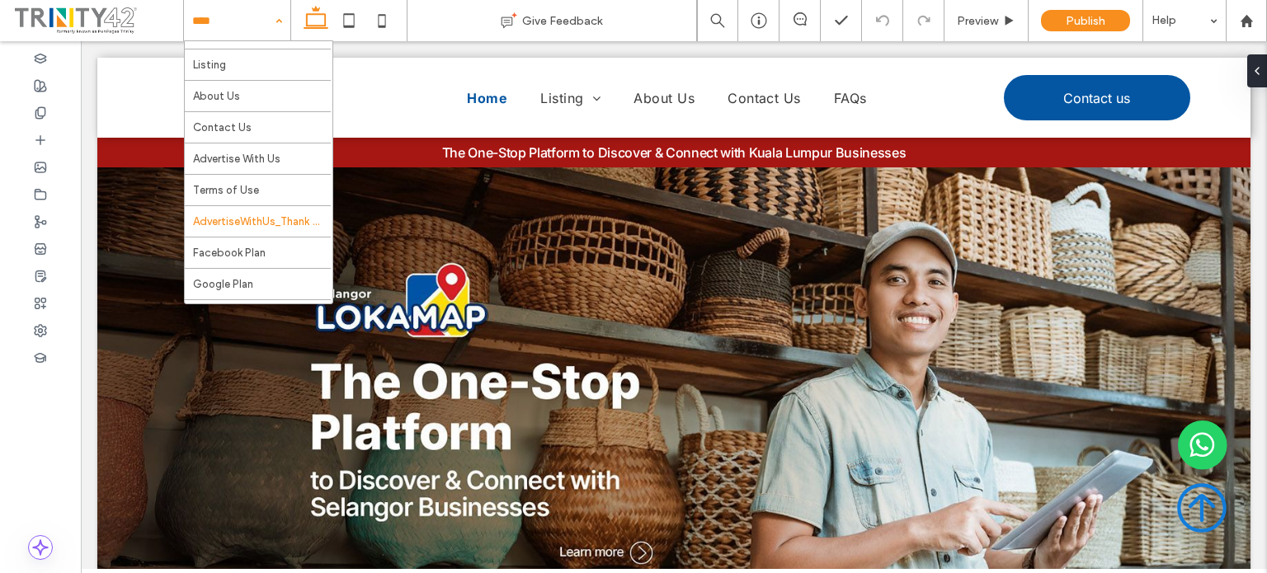
scroll to position [21, 0]
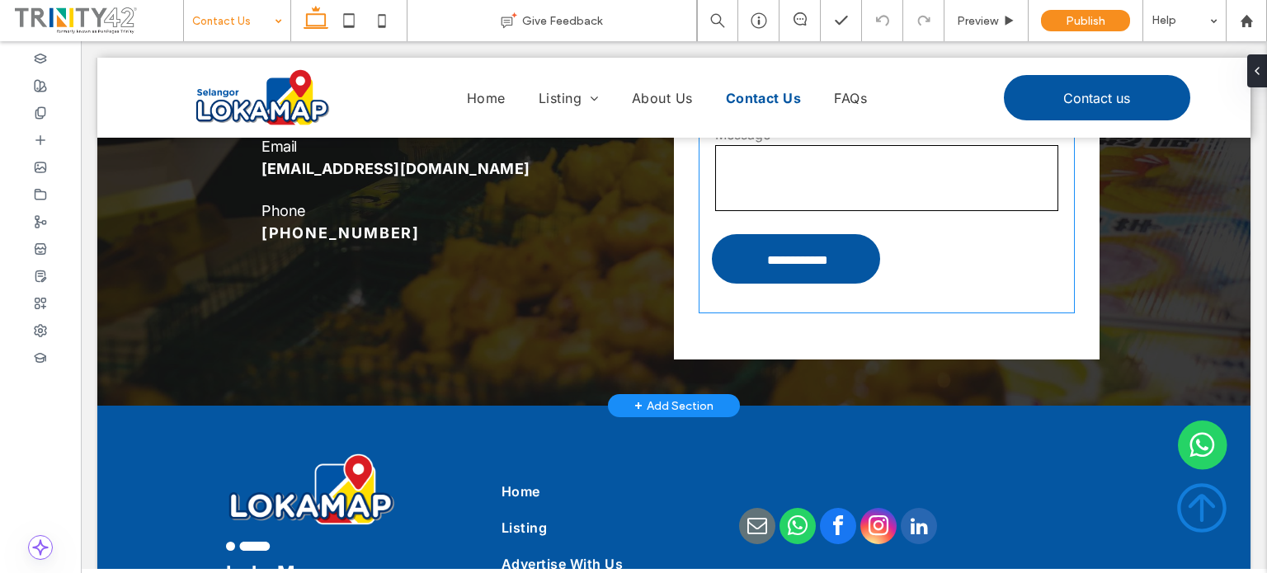
scroll to position [409, 0]
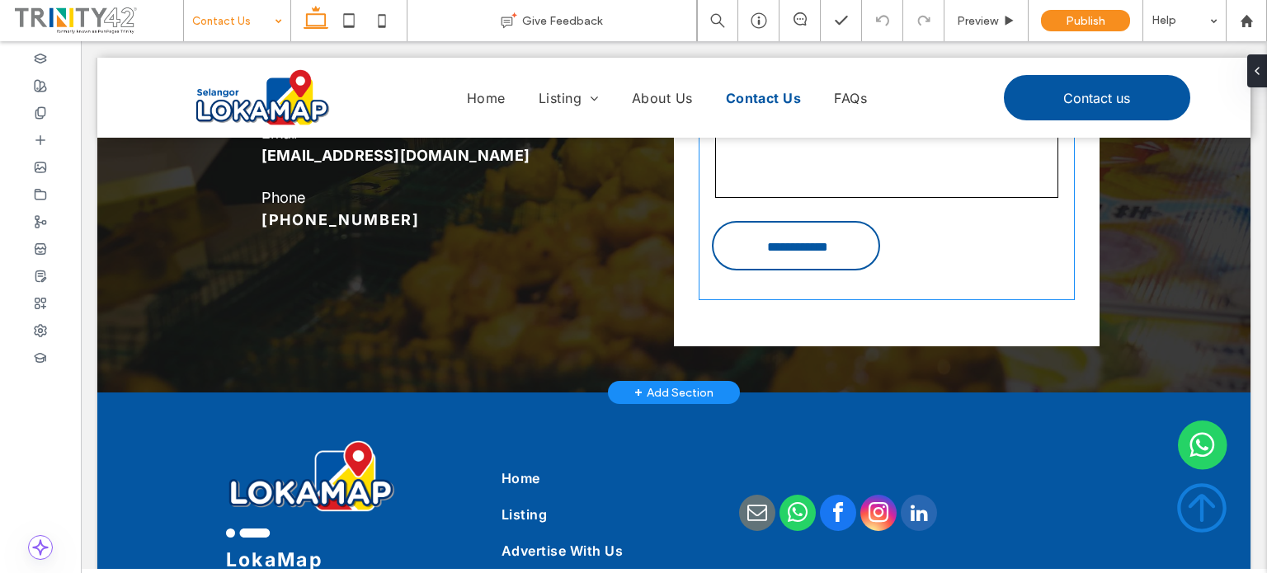
click at [774, 246] on input "**********" at bounding box center [798, 247] width 162 height 31
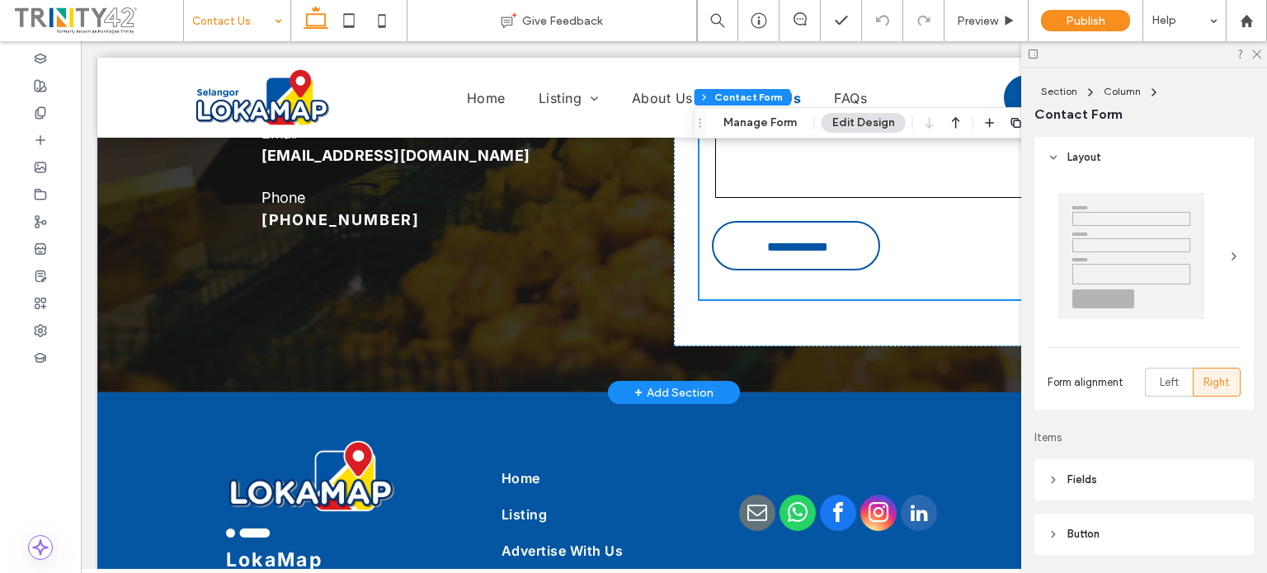
type input "*"
type input "***"
type input "*"
type input "***"
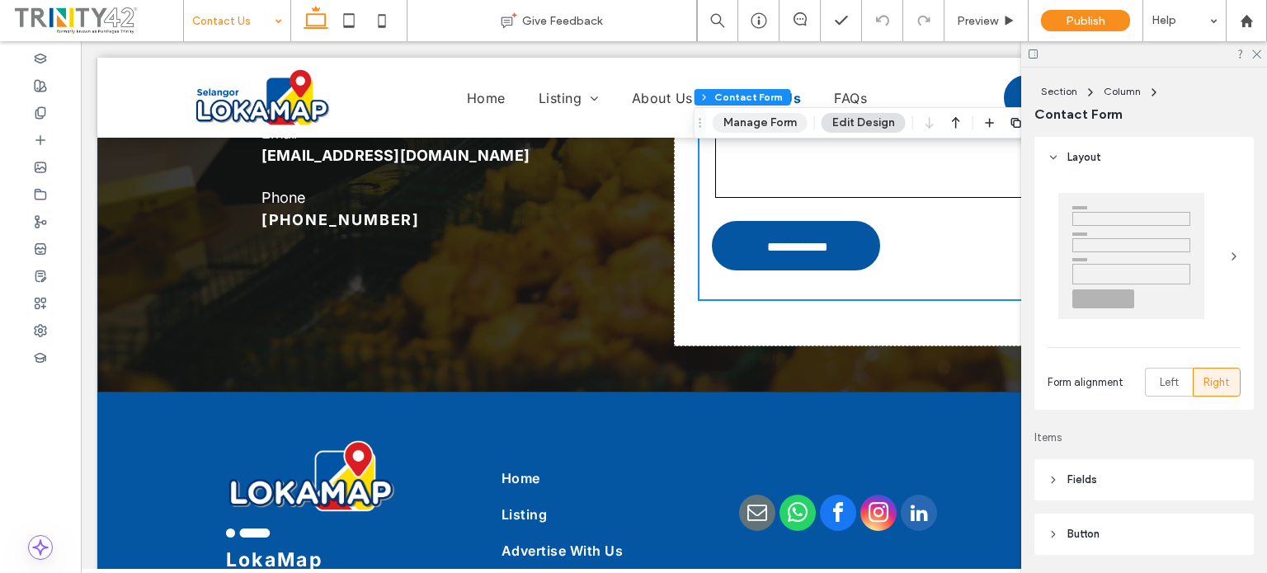
click at [770, 127] on button "Manage Form" at bounding box center [760, 123] width 95 height 20
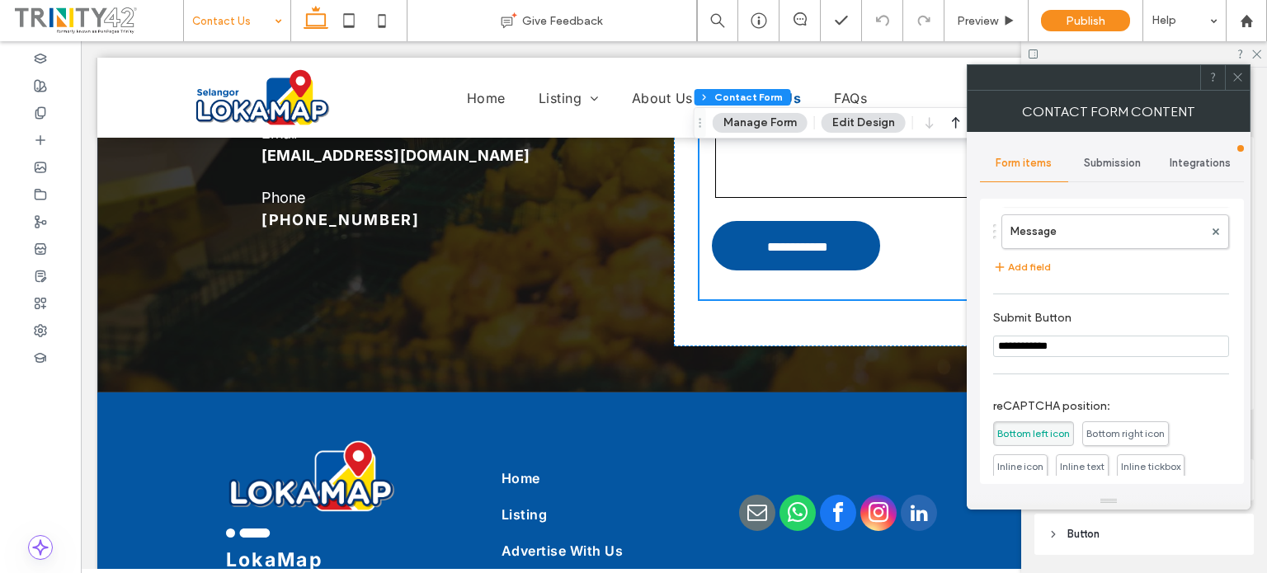
scroll to position [275, 0]
click at [1123, 176] on div "Submission" at bounding box center [1112, 163] width 88 height 36
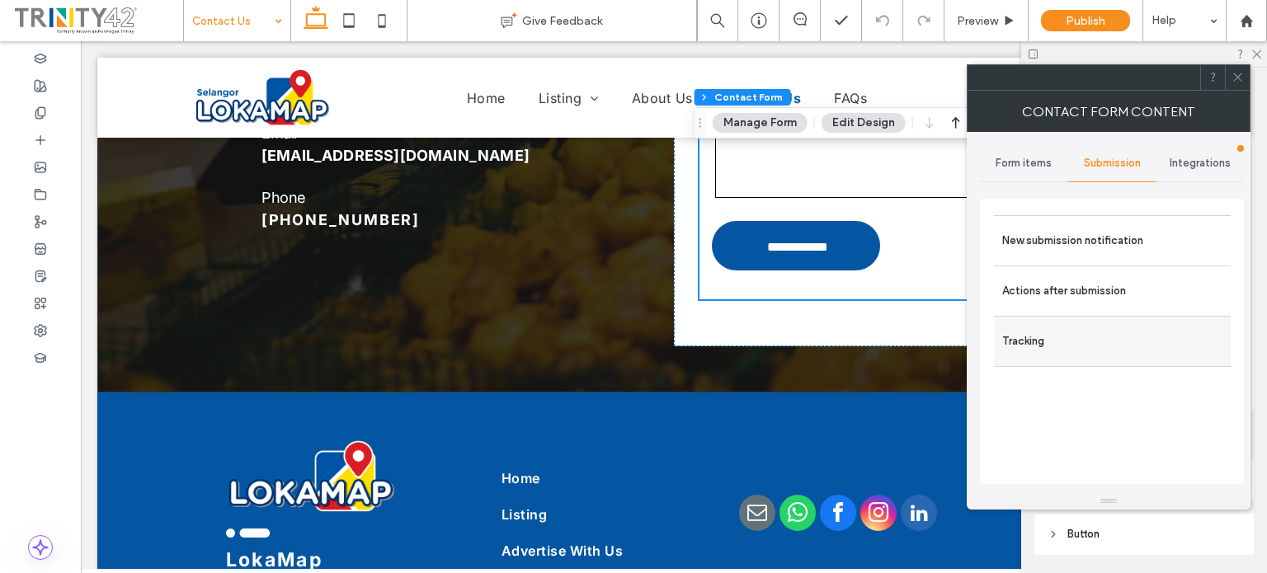
click at [1099, 355] on label "Tracking" at bounding box center [1112, 341] width 220 height 33
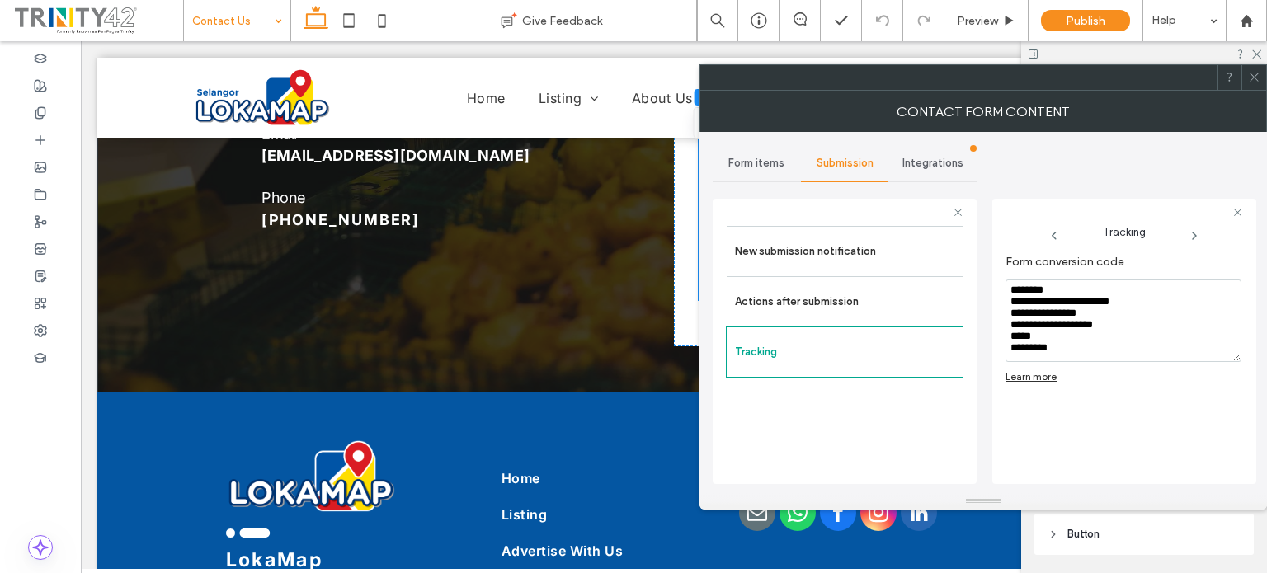
scroll to position [0, 0]
drag, startPoint x: 1235, startPoint y: 353, endPoint x: 1253, endPoint y: 377, distance: 29.5
click at [1253, 377] on div "**********" at bounding box center [1124, 341] width 264 height 285
click at [1255, 72] on icon at bounding box center [1254, 77] width 12 height 12
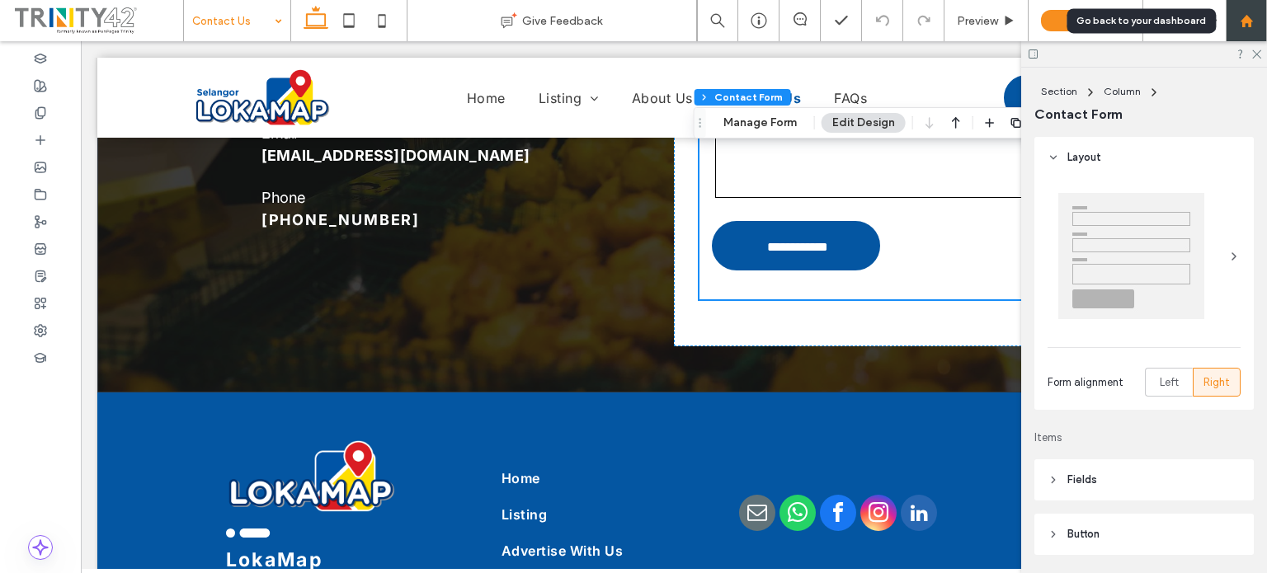
click at [1240, 18] on icon at bounding box center [1247, 21] width 14 height 14
